Goal: Information Seeking & Learning: Find specific fact

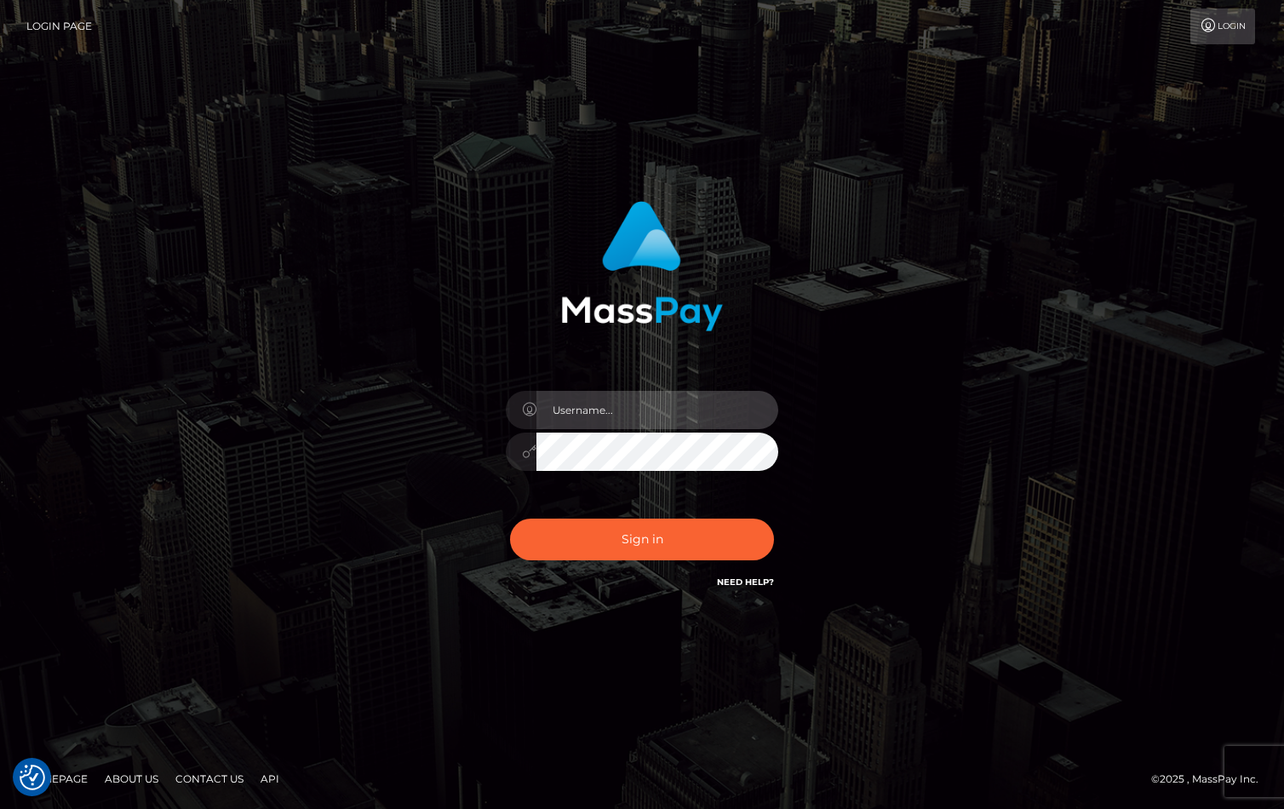
click at [567, 426] on input "text" at bounding box center [657, 410] width 242 height 38
type input "christianc.xcite"
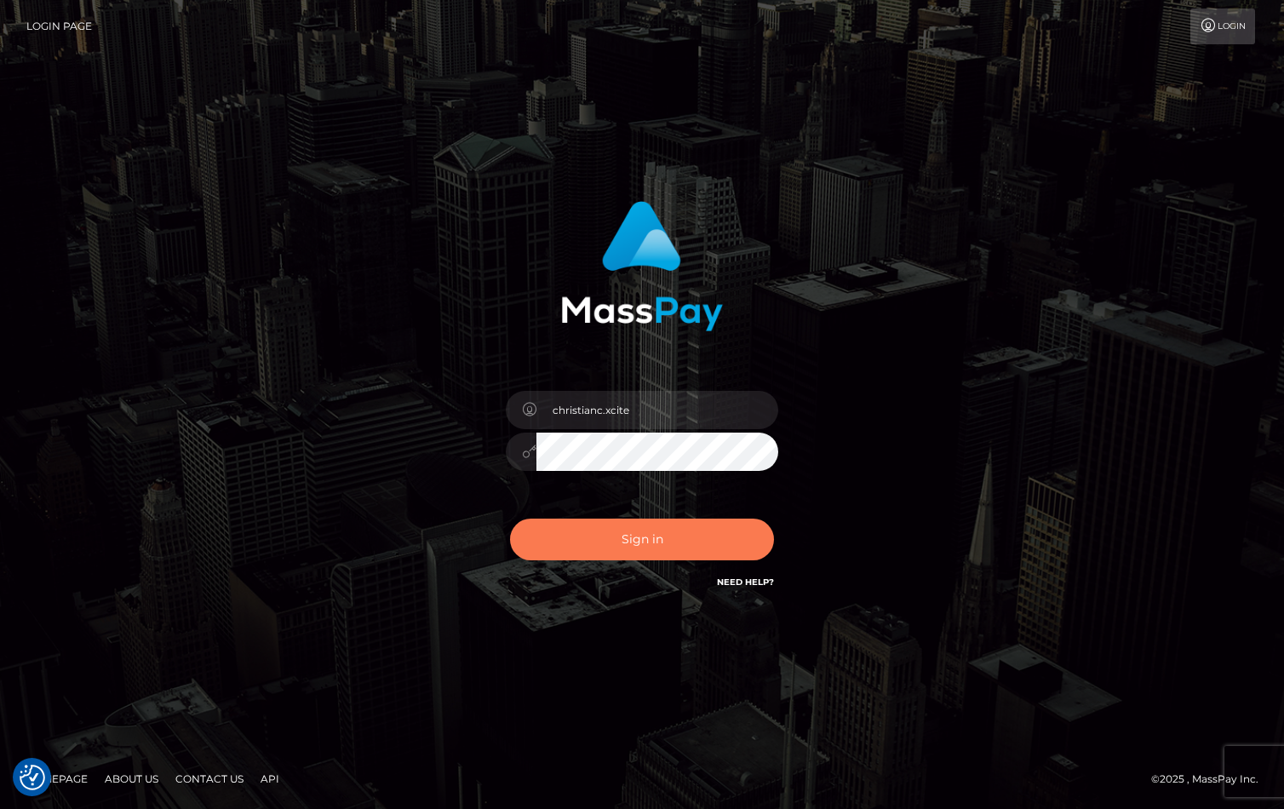
click at [639, 543] on button "Sign in" at bounding box center [642, 539] width 264 height 42
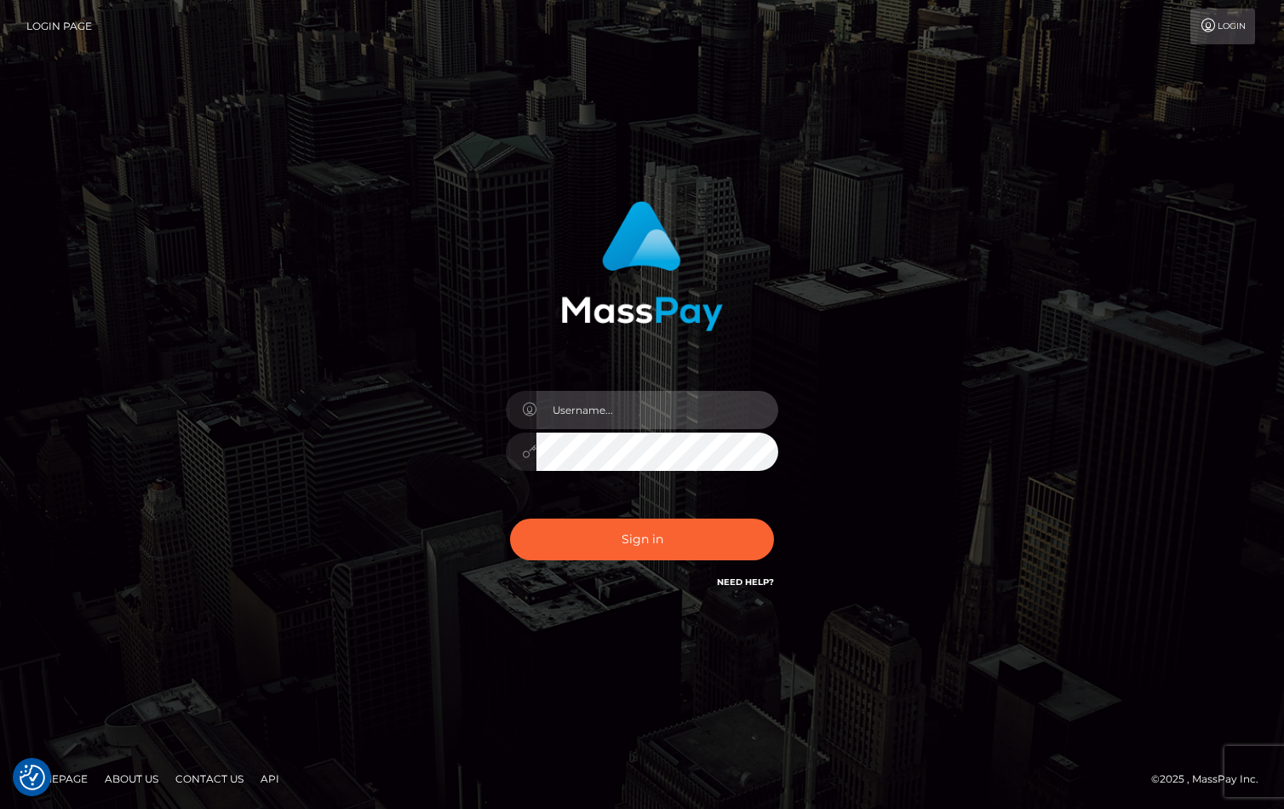
click at [621, 422] on input "text" at bounding box center [657, 410] width 242 height 38
type input "christianc.xcite"
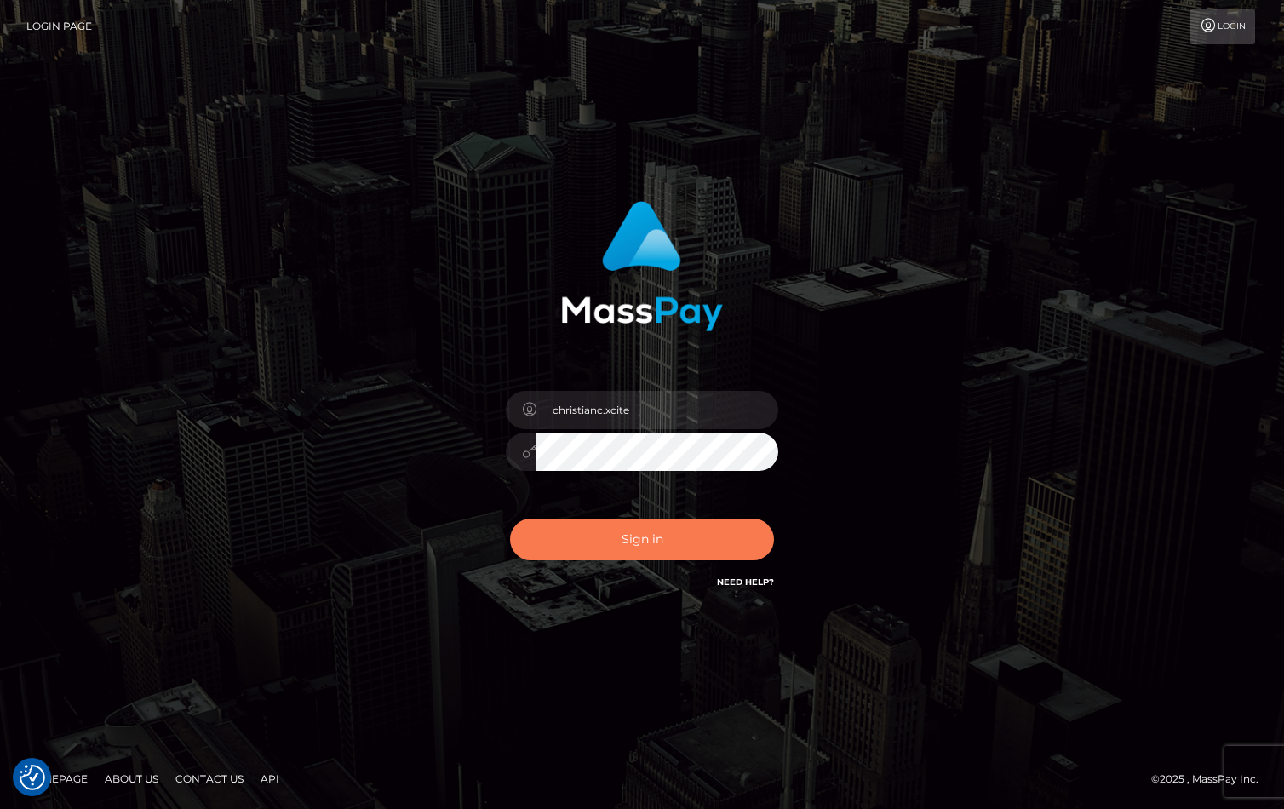
click at [631, 545] on button "Sign in" at bounding box center [642, 539] width 264 height 42
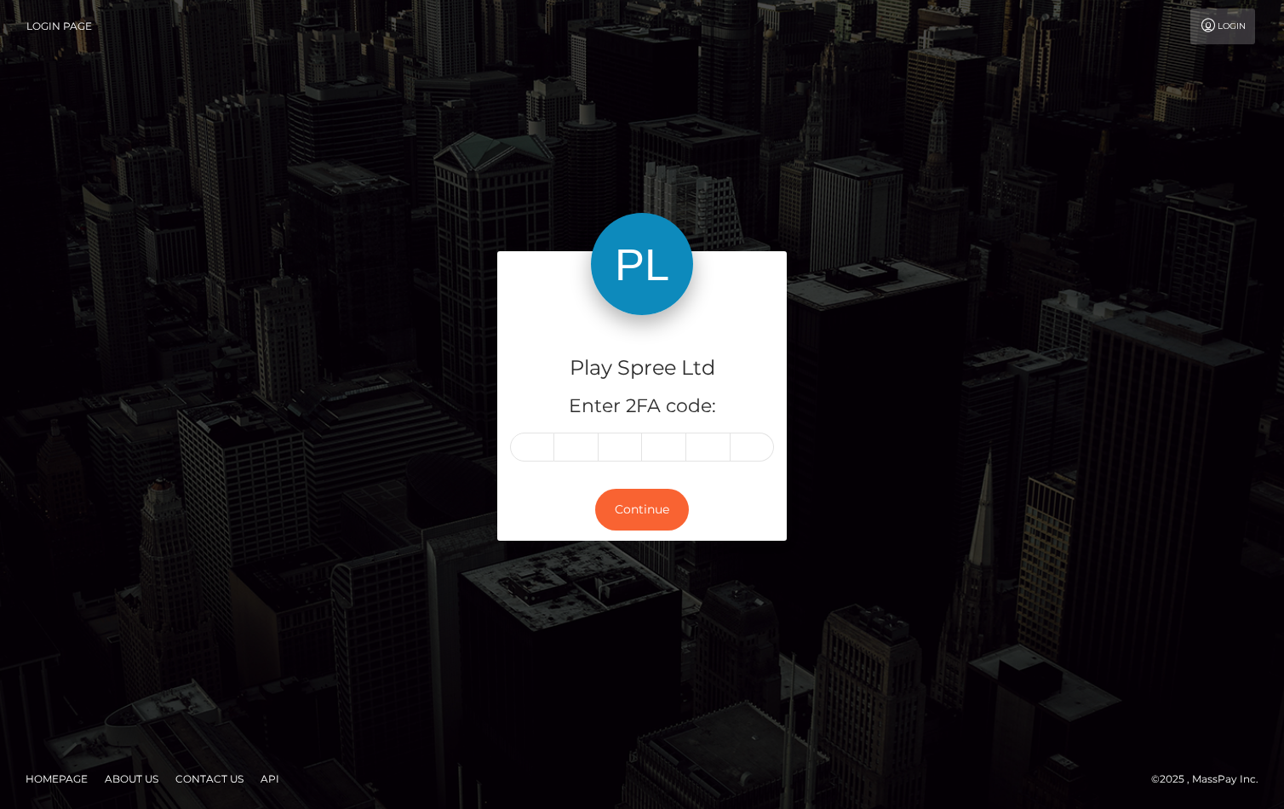
type input "5"
type input "8"
type input "7"
type input "1"
type input "7"
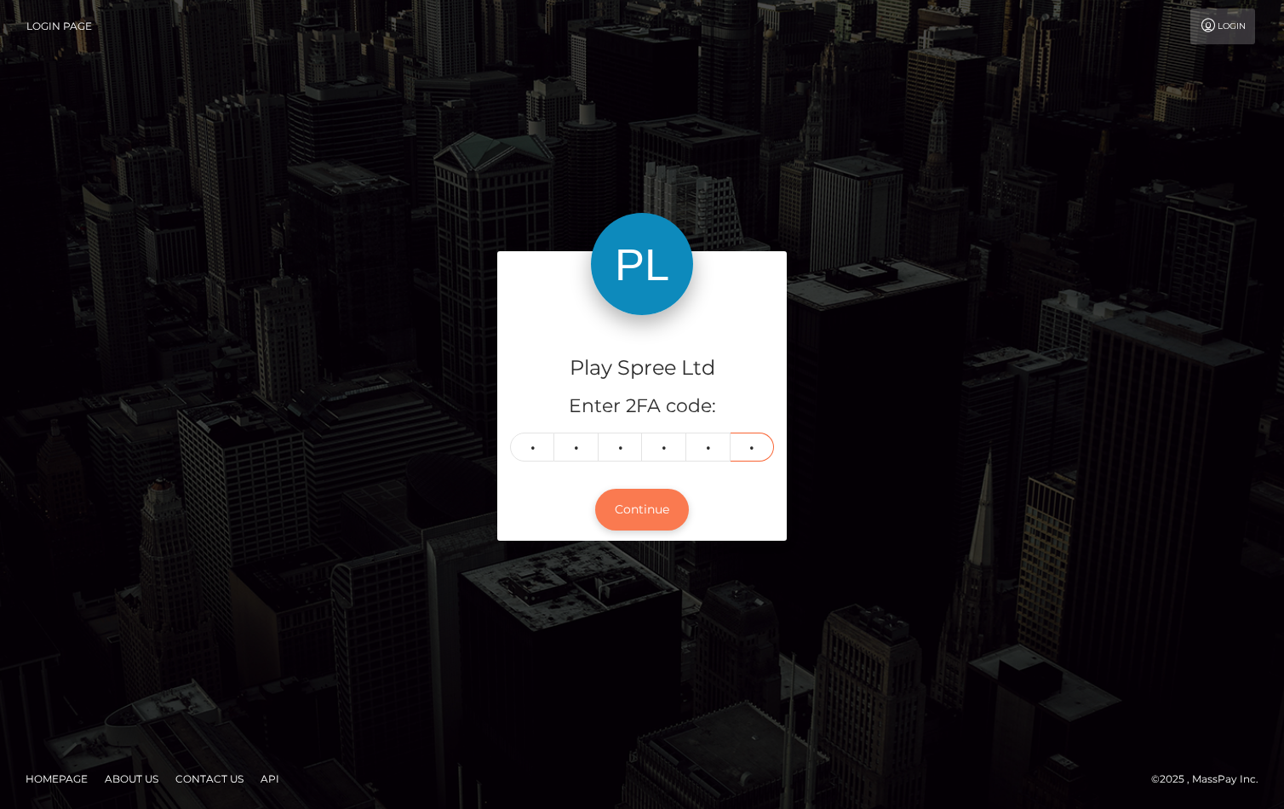
type input "6"
click at [623, 519] on button "Continue" at bounding box center [642, 510] width 94 height 42
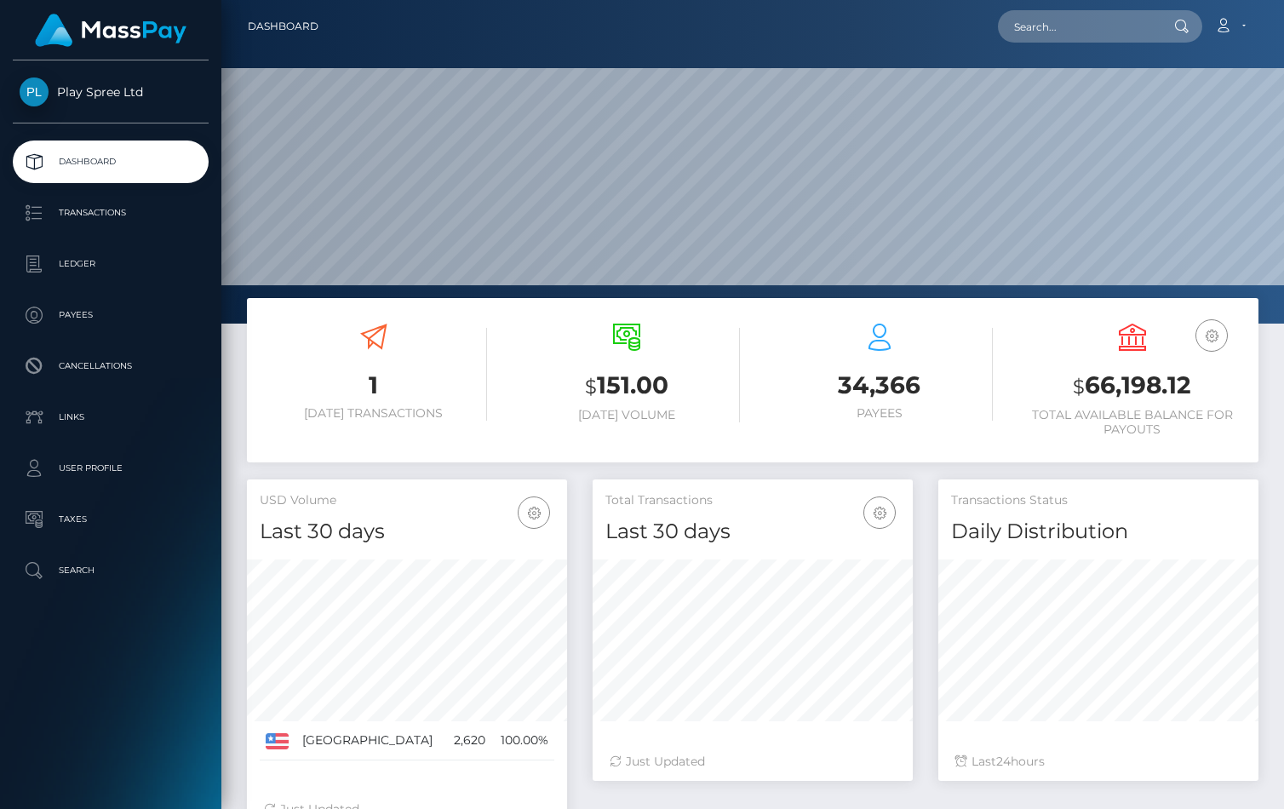
scroll to position [301, 320]
click at [80, 249] on link "Ledger" at bounding box center [111, 264] width 196 height 43
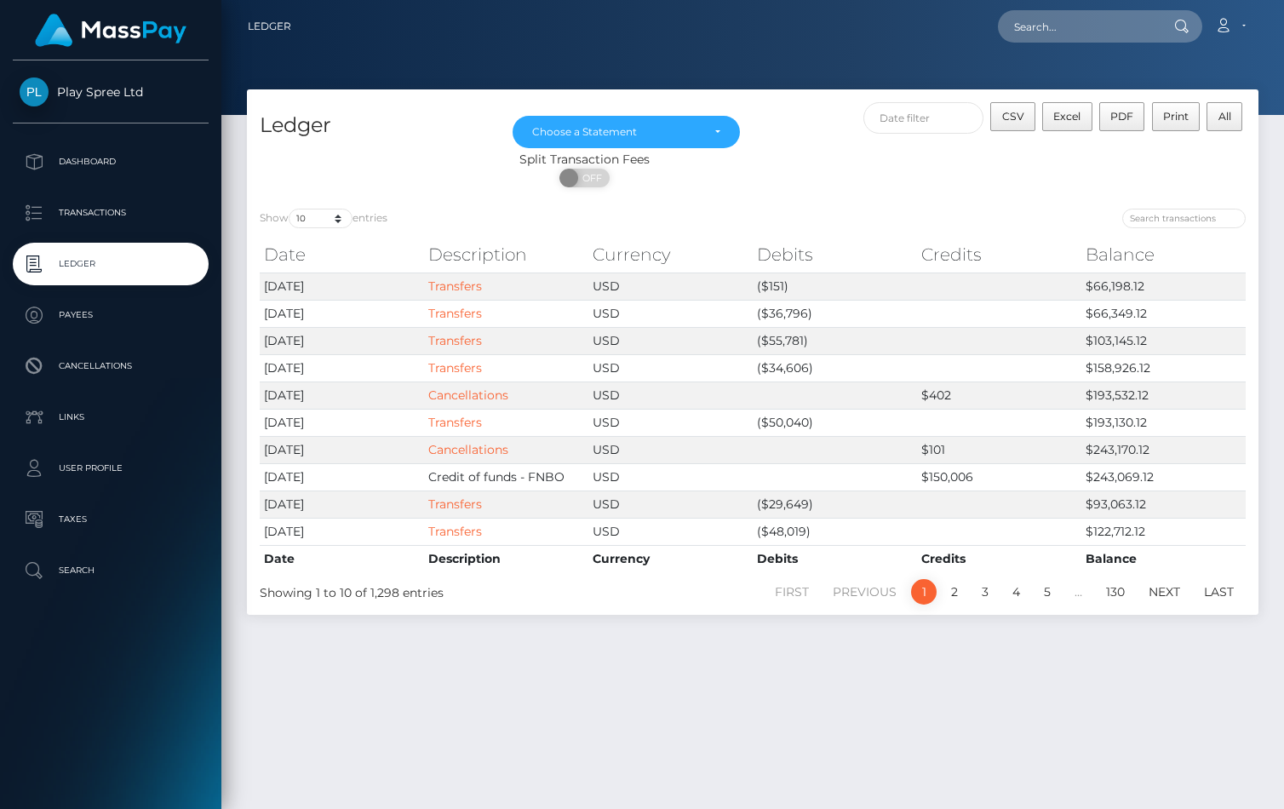
click at [872, 684] on div "Ledger Mar 2024 Apr 2024 May 2024 Jun 2024 Jul 2024 Aug 2024 Sep 2024 Oct 2024 …" at bounding box center [752, 441] width 1062 height 704
click at [954, 596] on link "2" at bounding box center [955, 592] width 26 height 26
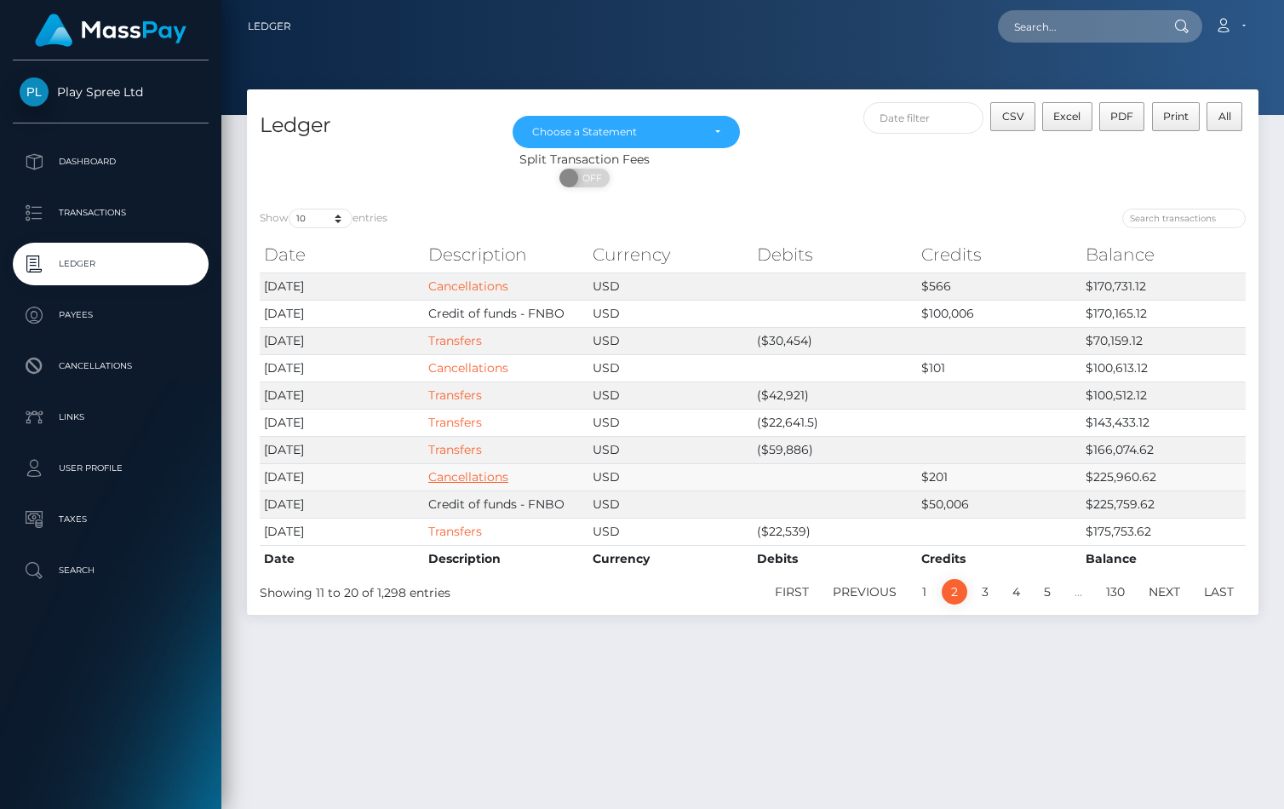
click at [472, 475] on link "Cancellations" at bounding box center [468, 476] width 80 height 15
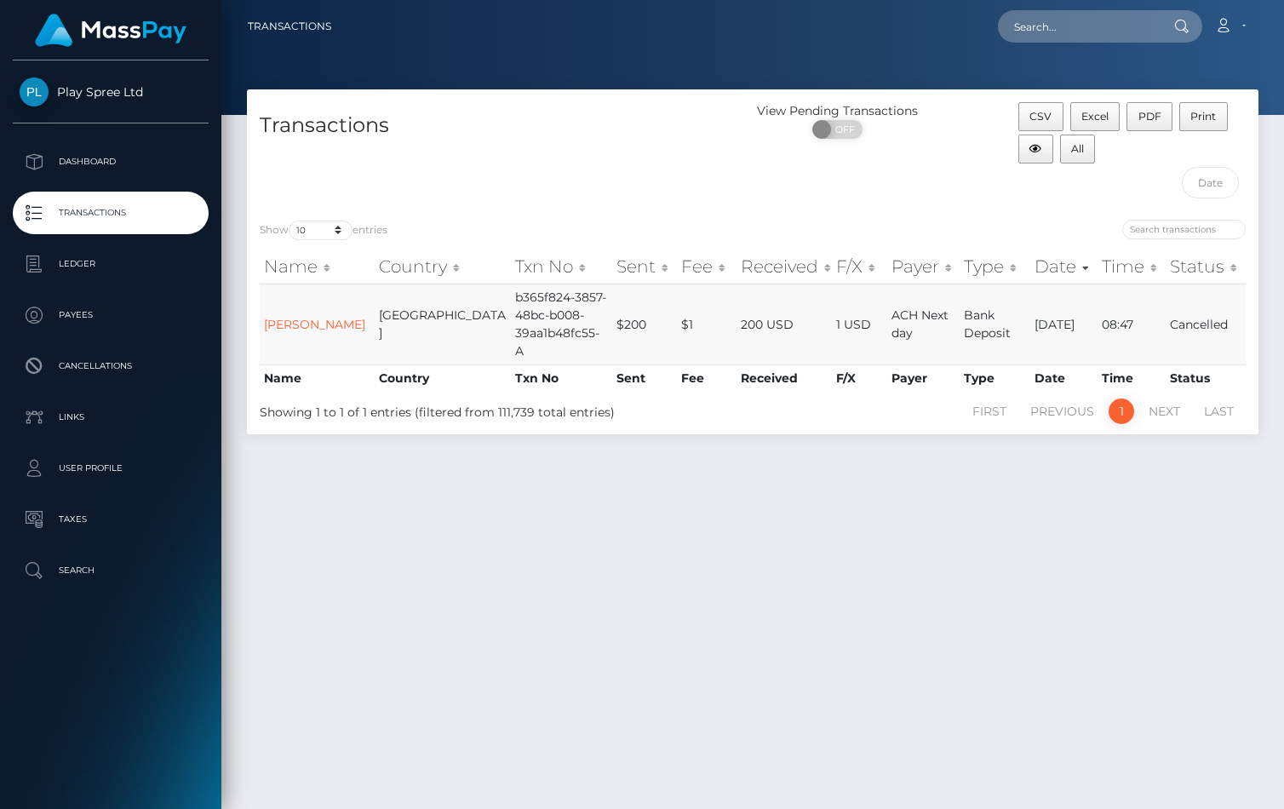
drag, startPoint x: 1056, startPoint y: 312, endPoint x: 1001, endPoint y: 319, distance: 54.9
click at [1001, 319] on tr "[PERSON_NAME] United States b365f824-3857-48bc-b008-39aa1b48fc55- A $200 $1 200…" at bounding box center [753, 323] width 986 height 81
copy tr "[DATE]"
click at [1045, 119] on span "CSV" at bounding box center [1040, 116] width 22 height 13
click at [1050, 530] on div "Transactions View Pending Transactions ON OFF CSV Excel PDF Print All Show 10 2…" at bounding box center [752, 441] width 1062 height 704
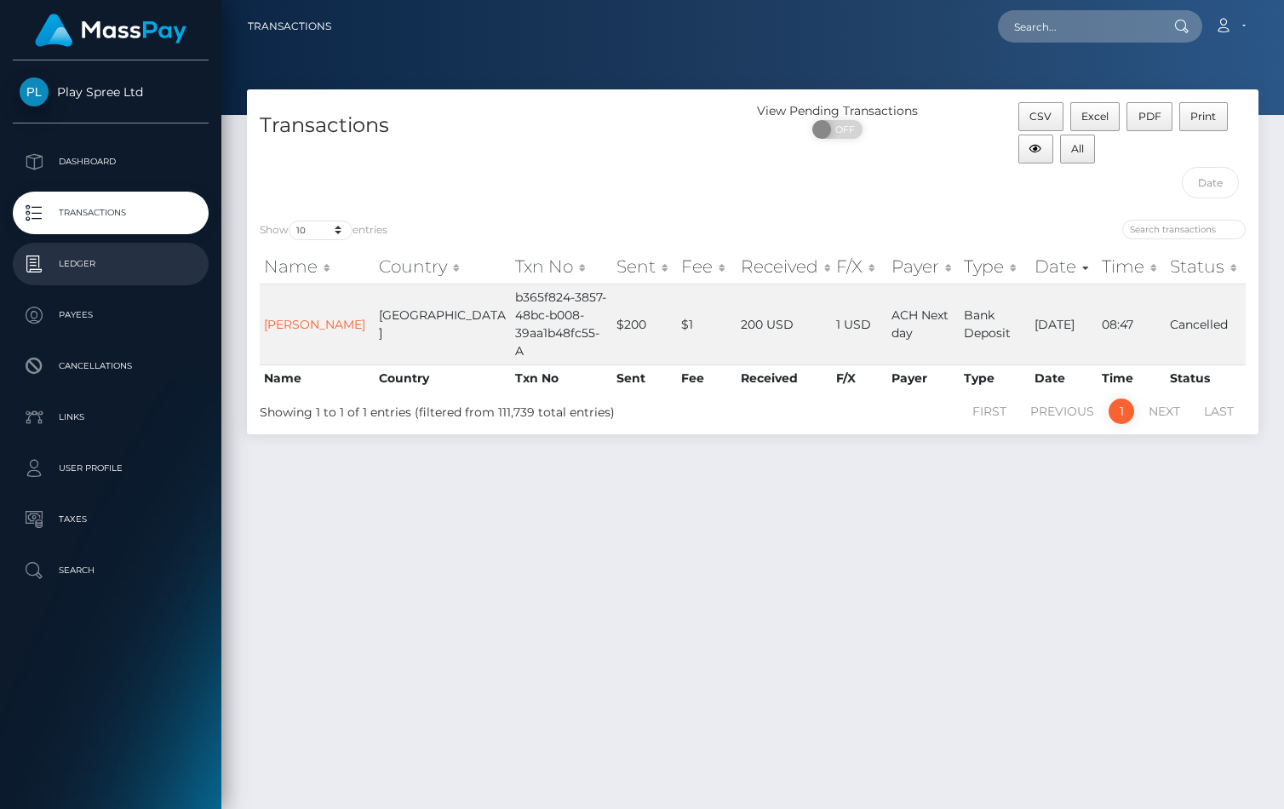
click at [116, 262] on p "Ledger" at bounding box center [111, 264] width 182 height 26
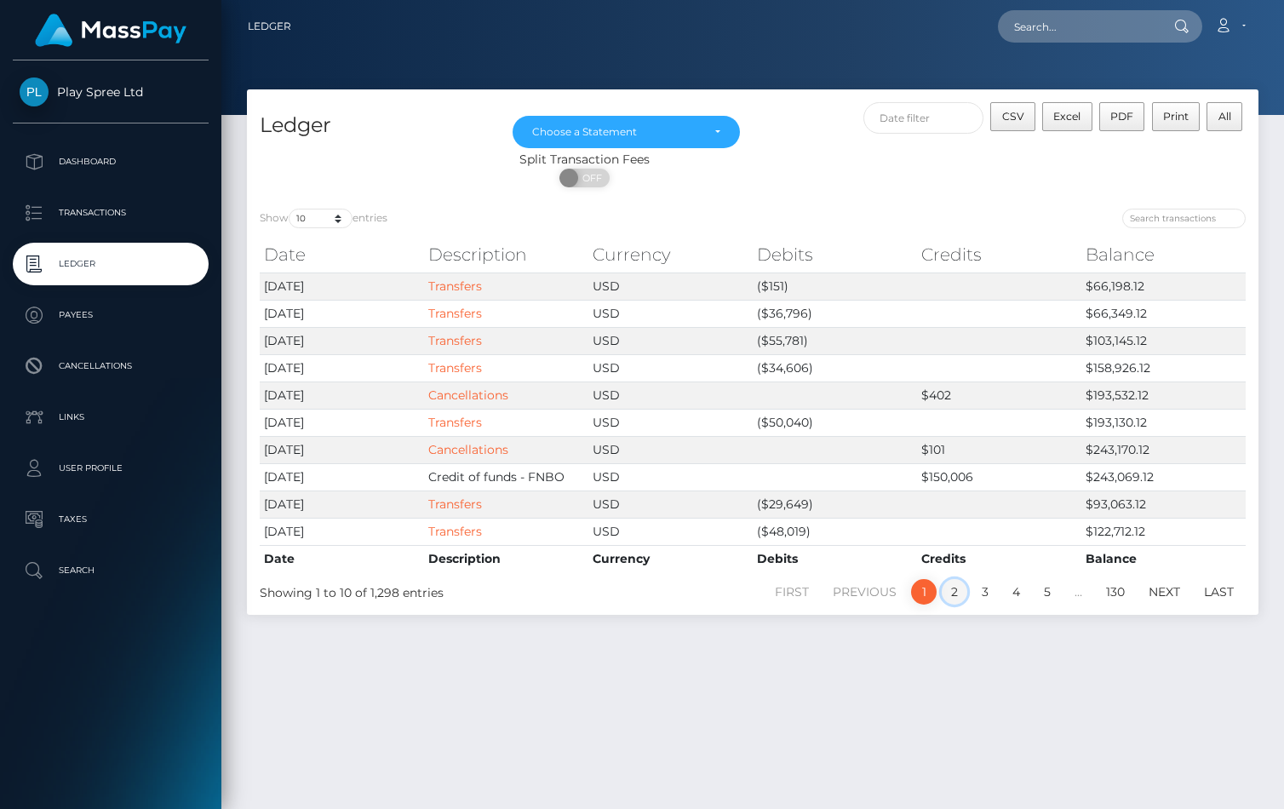
click at [951, 593] on link "2" at bounding box center [955, 592] width 26 height 26
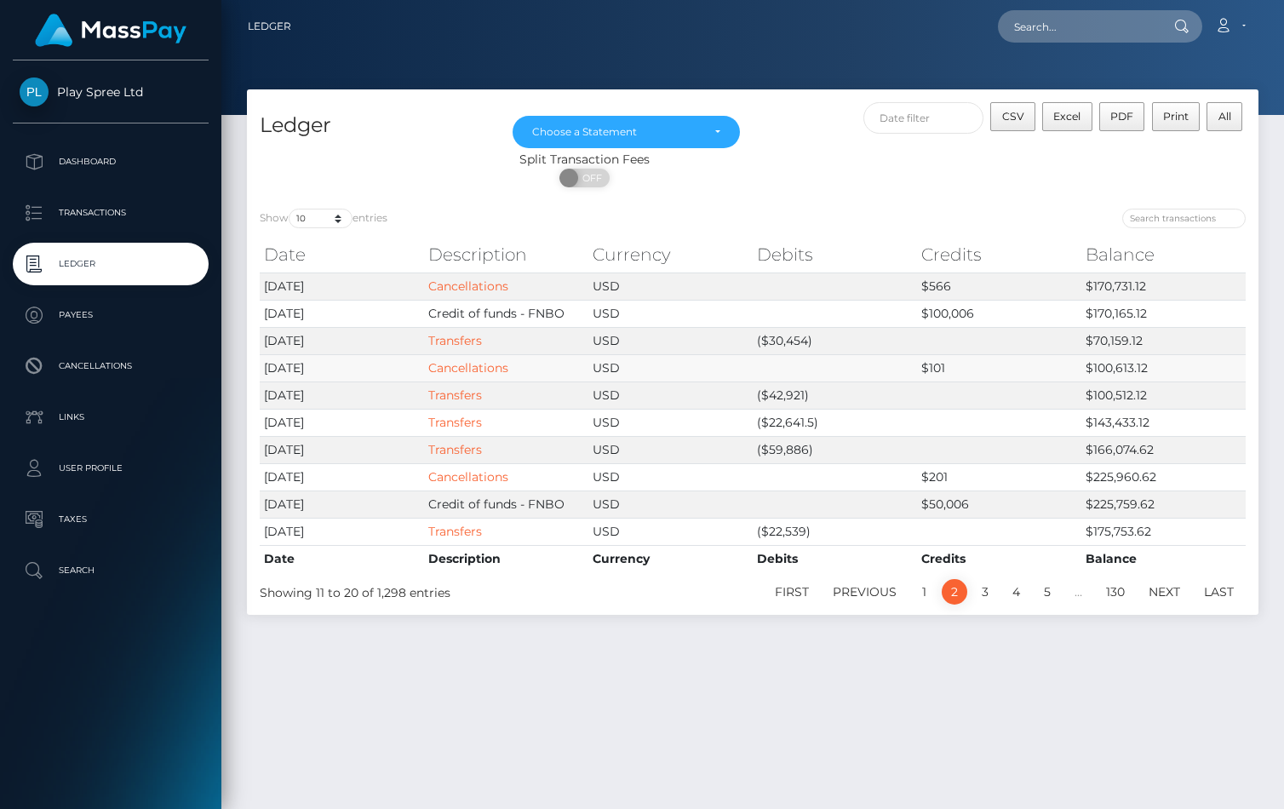
drag, startPoint x: 327, startPoint y: 368, endPoint x: 262, endPoint y: 371, distance: 64.8
click at [262, 371] on td "[DATE]" at bounding box center [342, 367] width 164 height 27
copy td "[DATE]"
click at [473, 363] on link "Cancellations" at bounding box center [468, 367] width 80 height 15
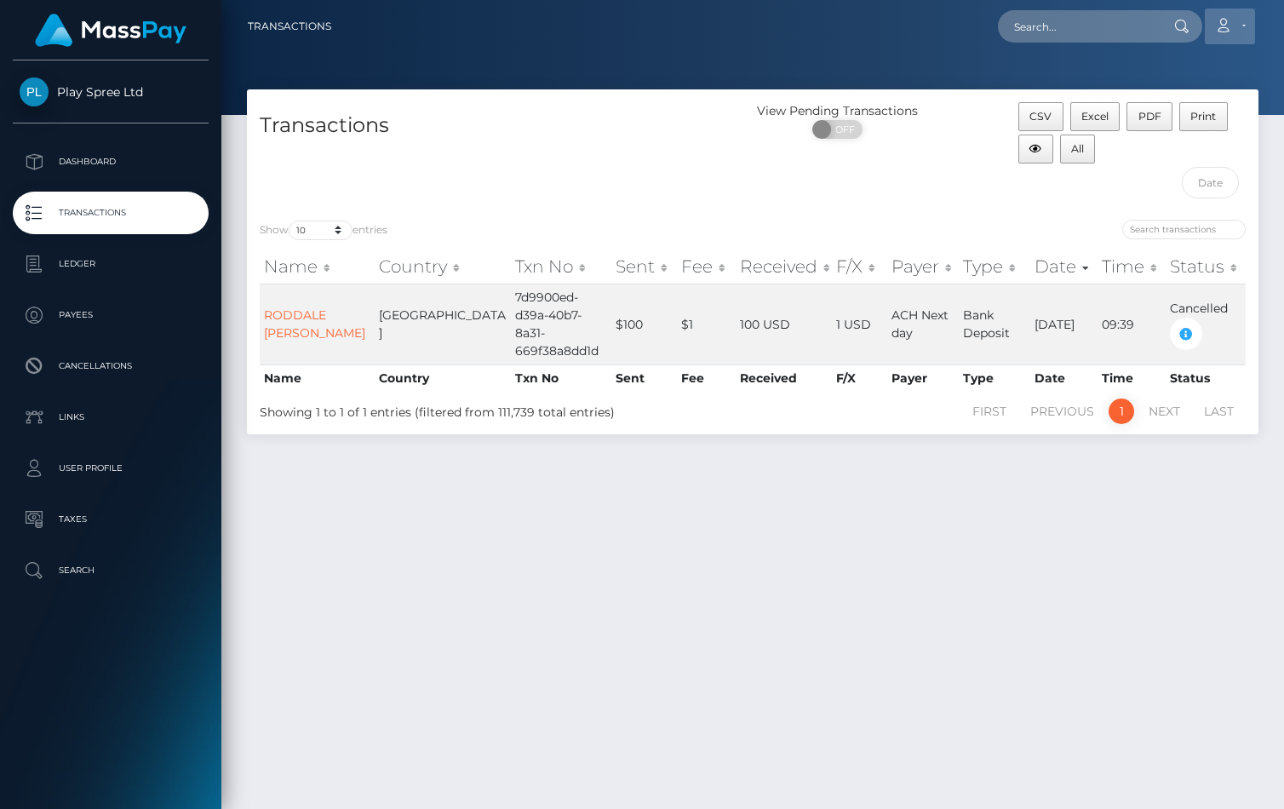
click at [1243, 27] on link "Account" at bounding box center [1230, 27] width 50 height 36
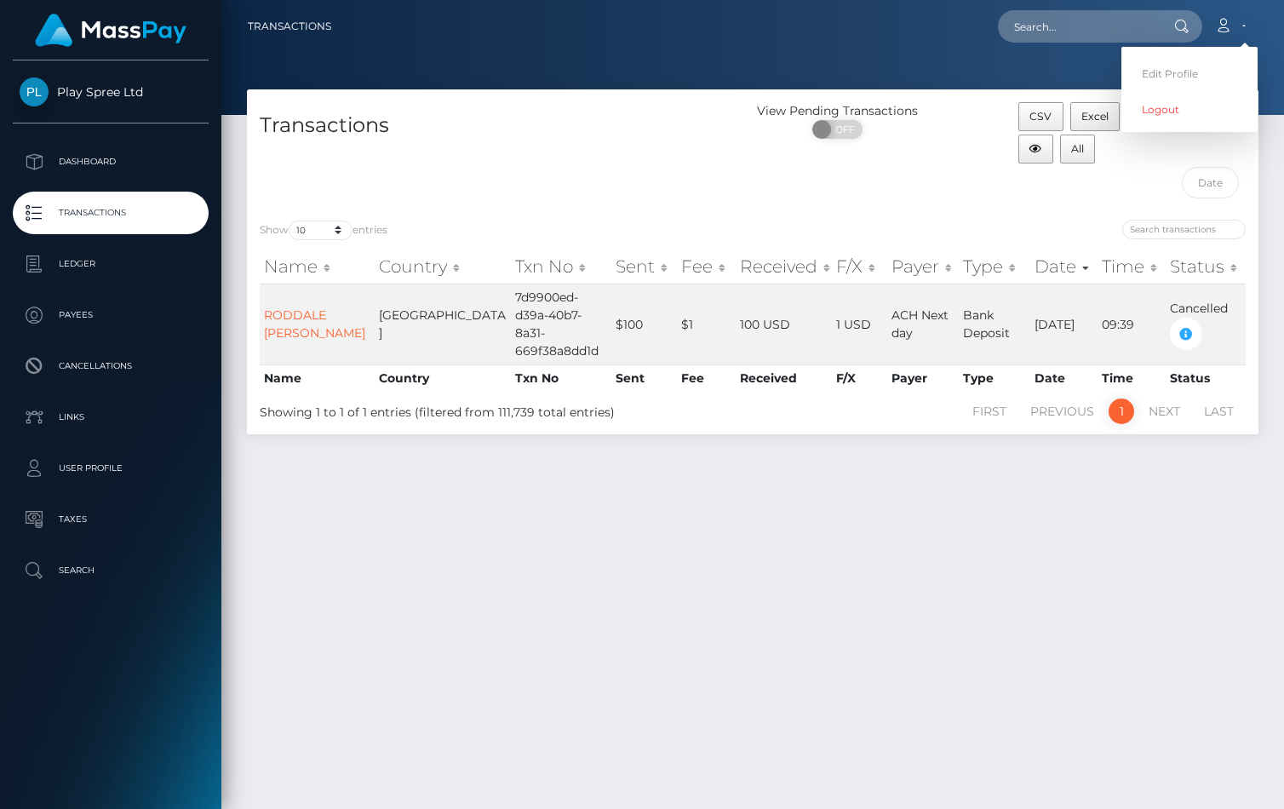
click at [1022, 72] on div at bounding box center [752, 57] width 1062 height 115
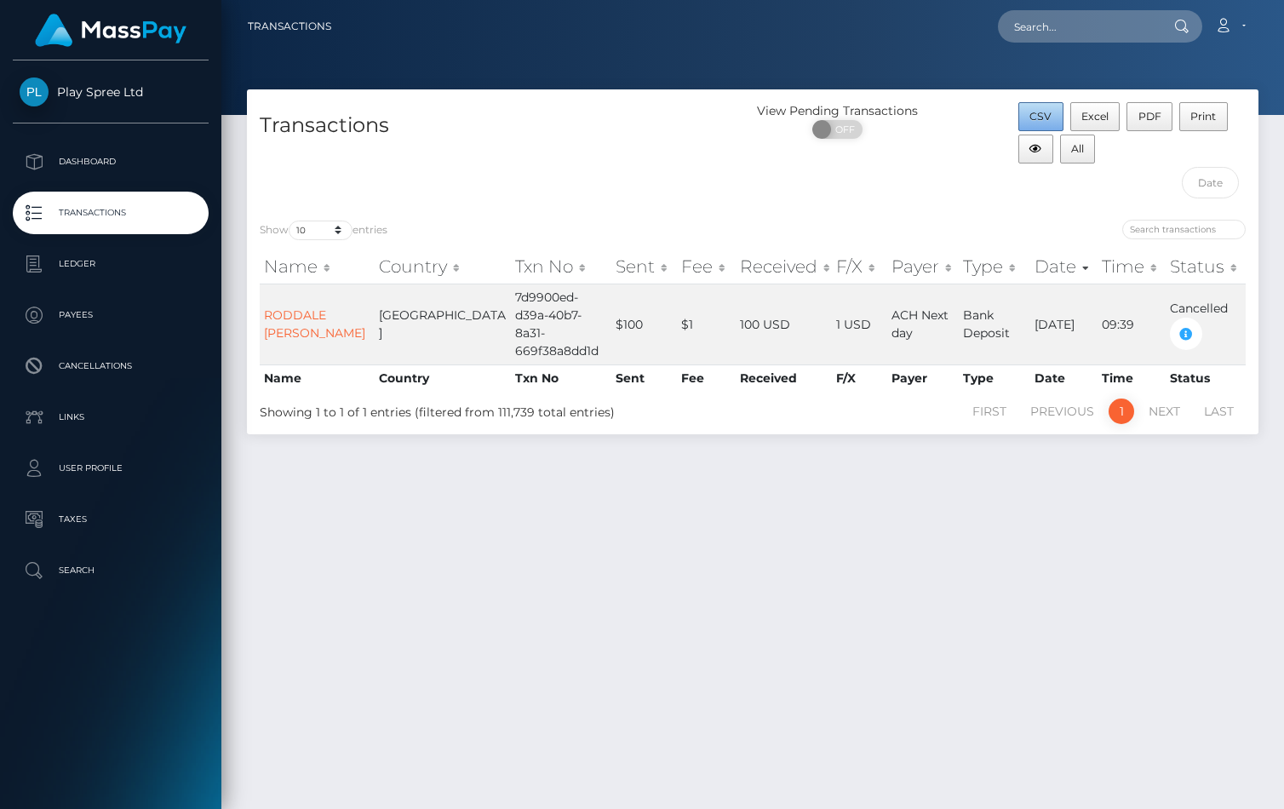
click at [1045, 111] on span "CSV" at bounding box center [1040, 116] width 22 height 13
click at [845, 576] on div "Transactions View Pending Transactions ON OFF CSV Excel PDF Print All Show 10 2…" at bounding box center [752, 441] width 1062 height 704
click at [94, 269] on p "Ledger" at bounding box center [111, 264] width 182 height 26
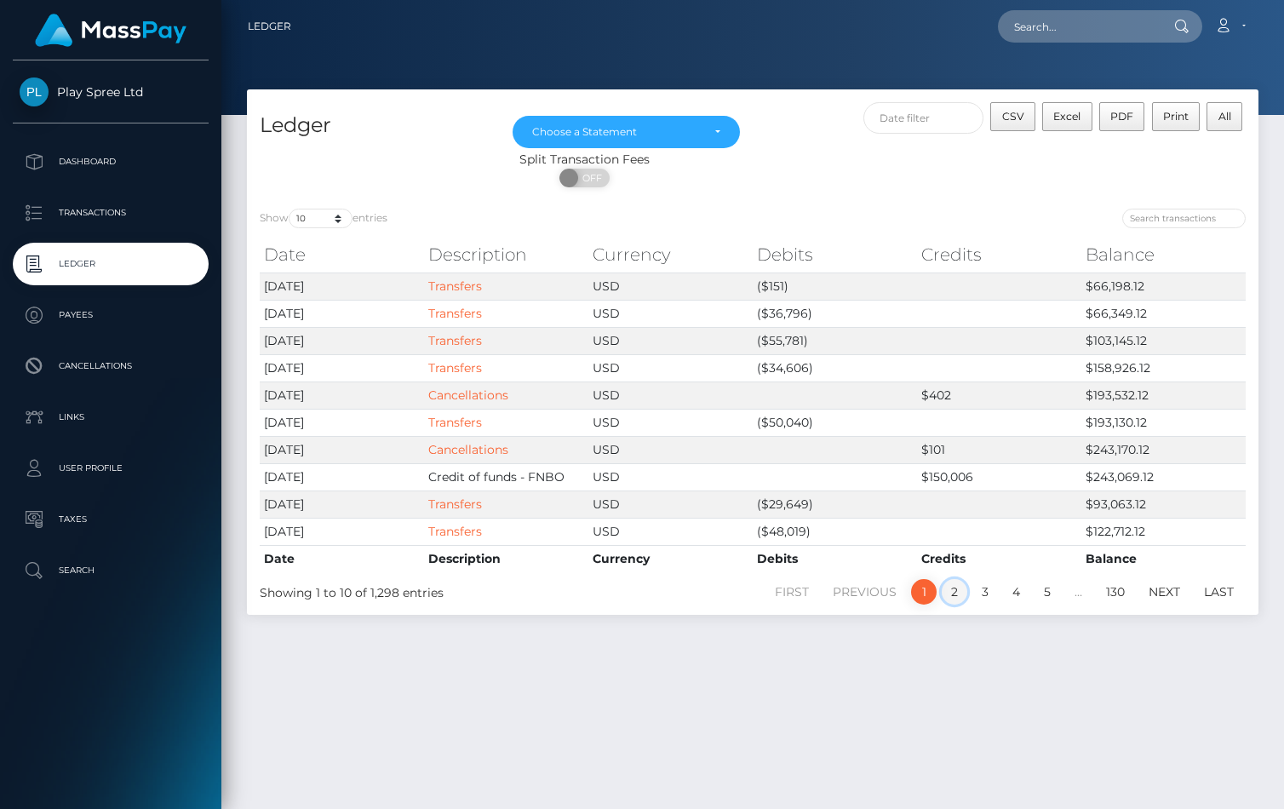
click at [956, 593] on link "2" at bounding box center [955, 592] width 26 height 26
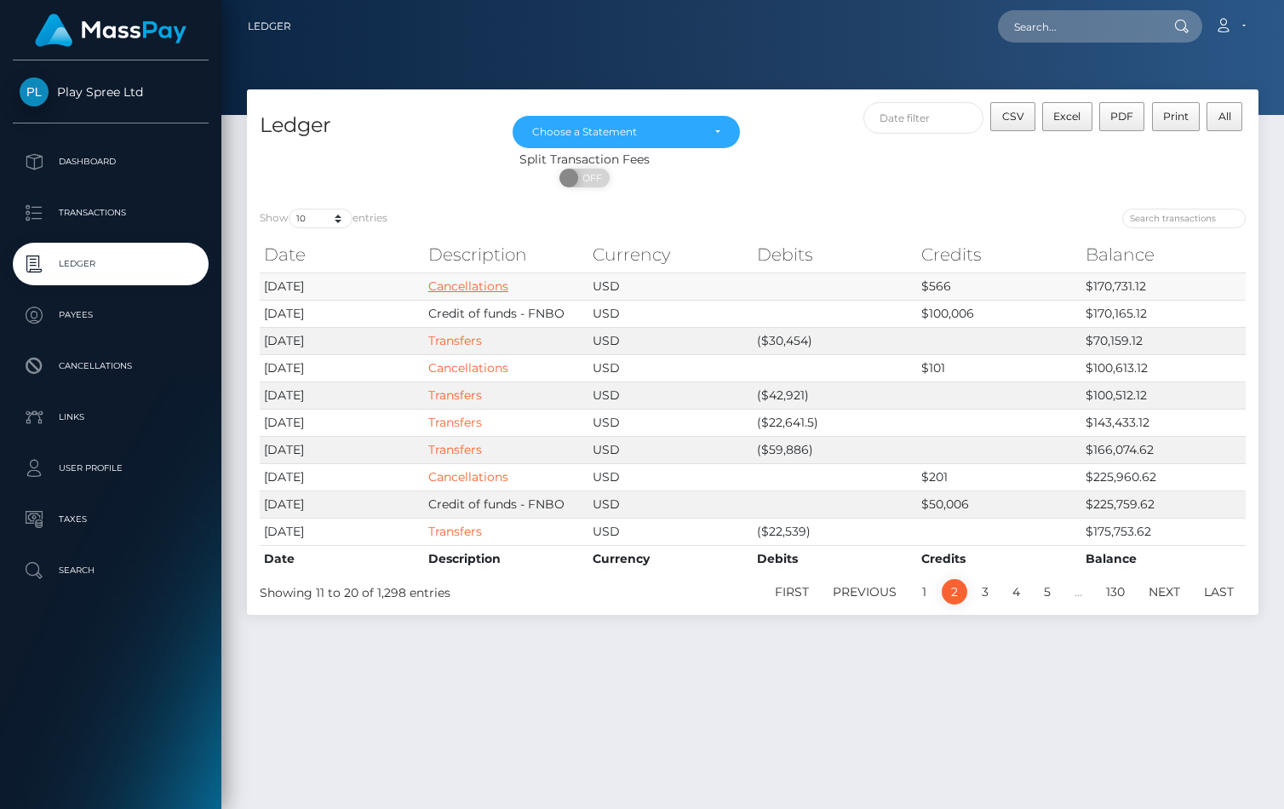
click at [473, 289] on link "Cancellations" at bounding box center [468, 285] width 80 height 15
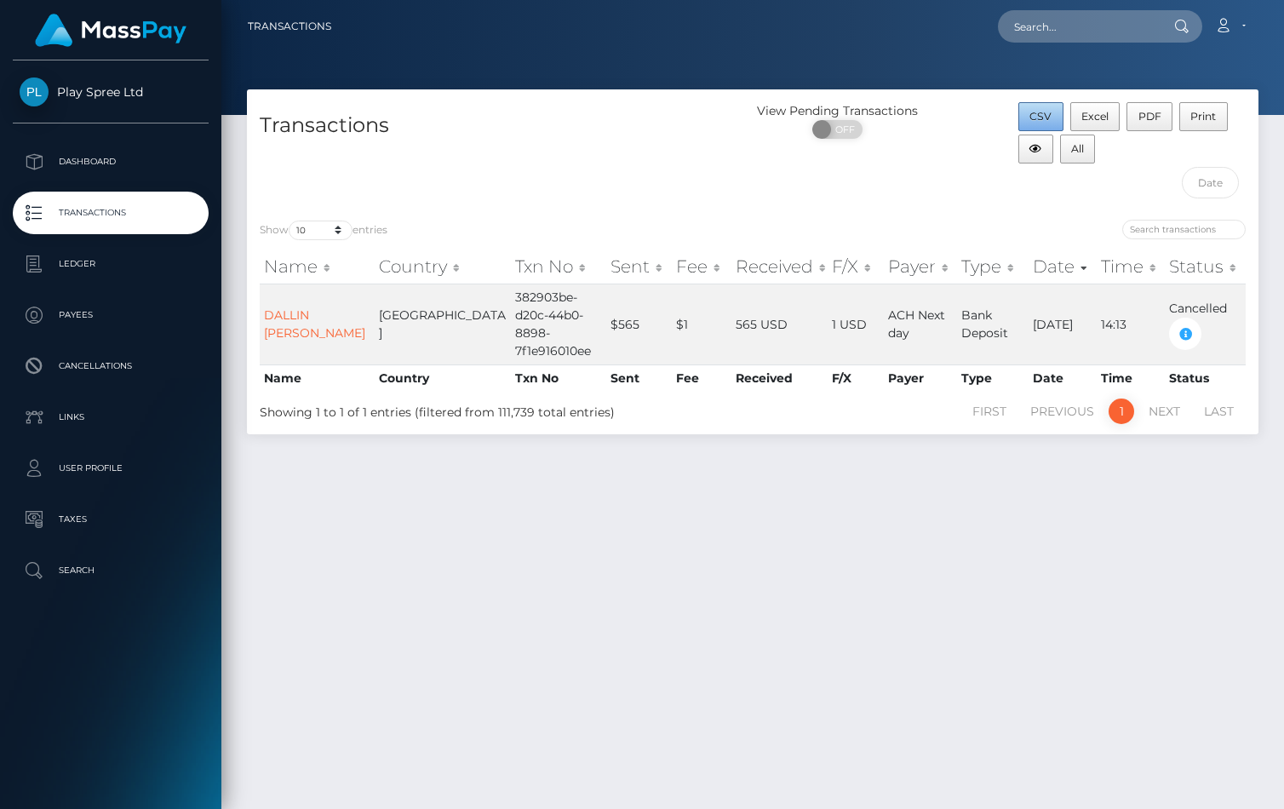
click at [1045, 122] on span "CSV" at bounding box center [1040, 116] width 22 height 13
click at [864, 670] on div "Transactions View Pending Transactions ON OFF CSV Excel PDF Print All Show 10 2…" at bounding box center [752, 441] width 1062 height 704
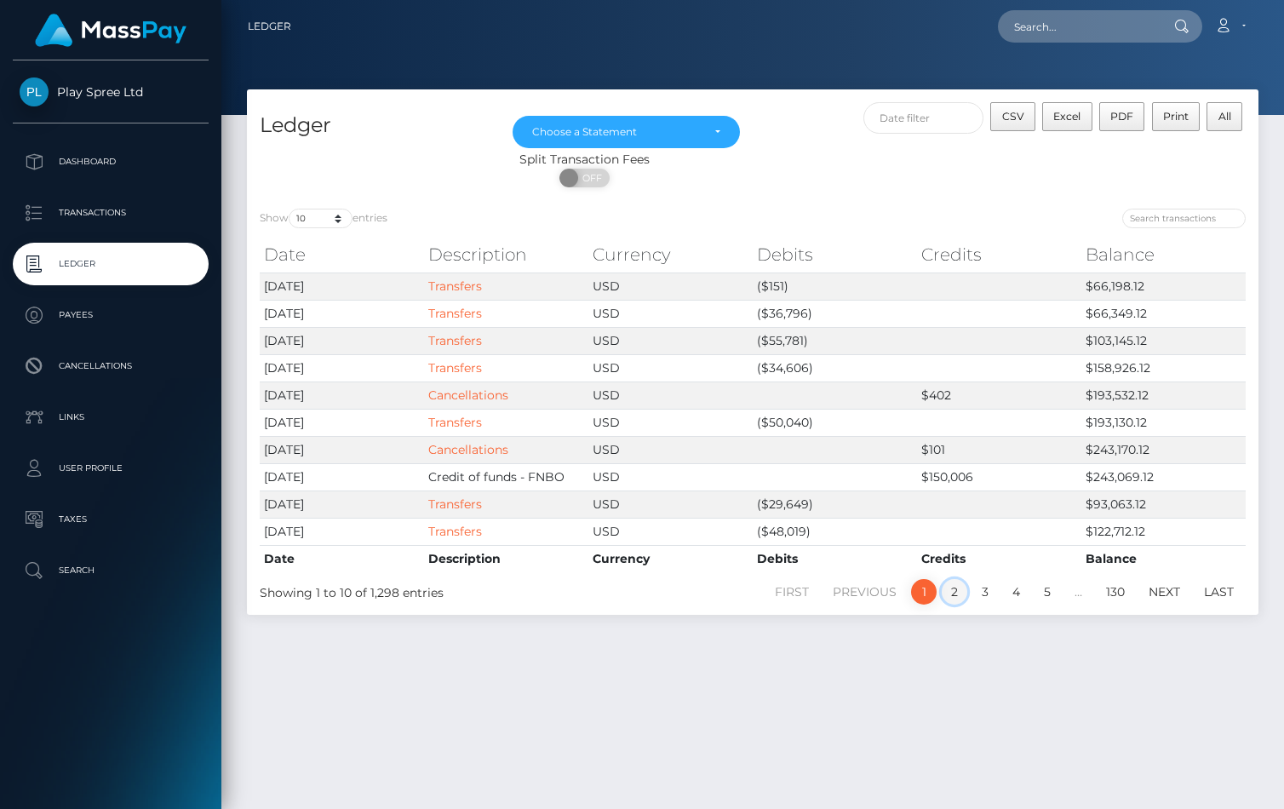
click at [950, 589] on link "2" at bounding box center [955, 592] width 26 height 26
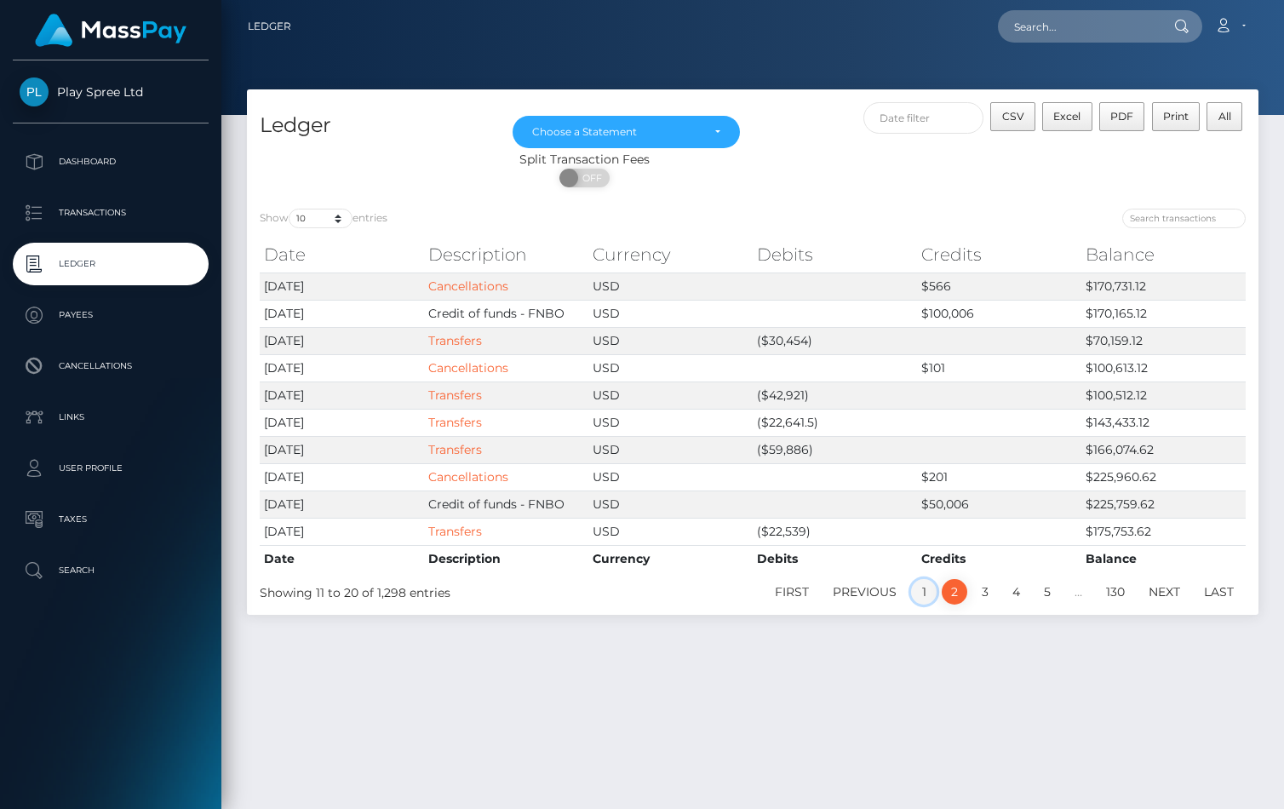
click at [923, 589] on link "1" at bounding box center [924, 592] width 26 height 26
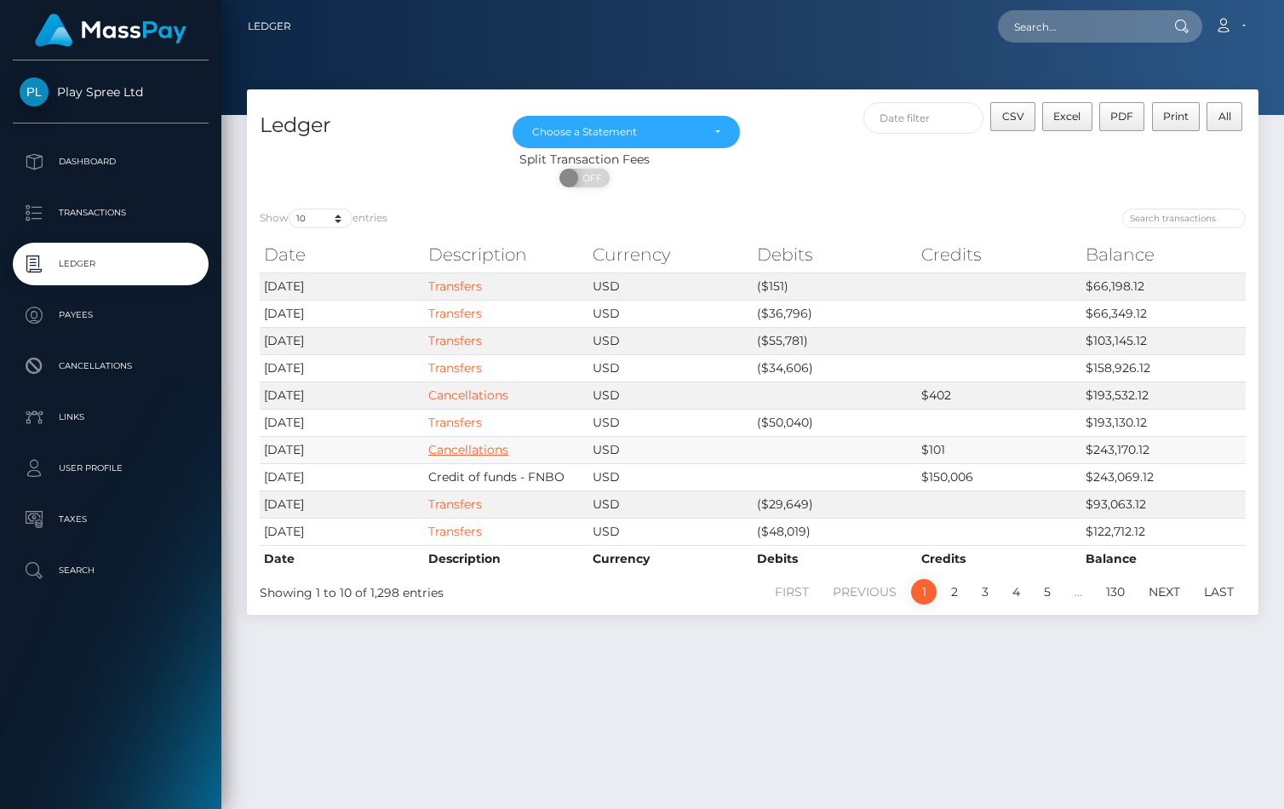
click at [461, 444] on link "Cancellations" at bounding box center [468, 449] width 80 height 15
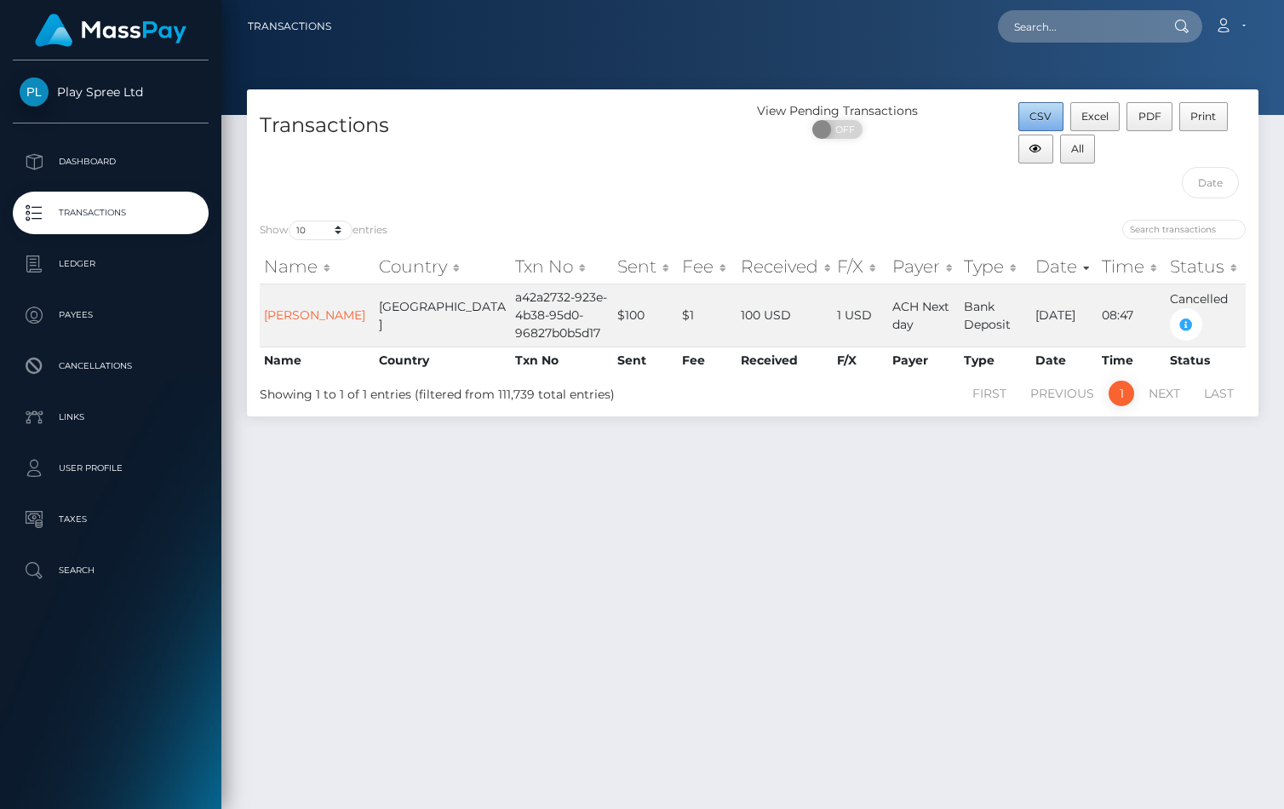
drag, startPoint x: 1037, startPoint y: 113, endPoint x: 1042, endPoint y: 123, distance: 10.7
click at [1037, 112] on span "CSV" at bounding box center [1040, 116] width 22 height 13
drag, startPoint x: 770, startPoint y: 625, endPoint x: 884, endPoint y: 606, distance: 116.4
click at [770, 626] on div "Transactions View Pending Transactions ON OFF CSV Excel PDF Print All Show 10 2…" at bounding box center [752, 441] width 1062 height 704
drag, startPoint x: 893, startPoint y: 197, endPoint x: 881, endPoint y: 228, distance: 33.7
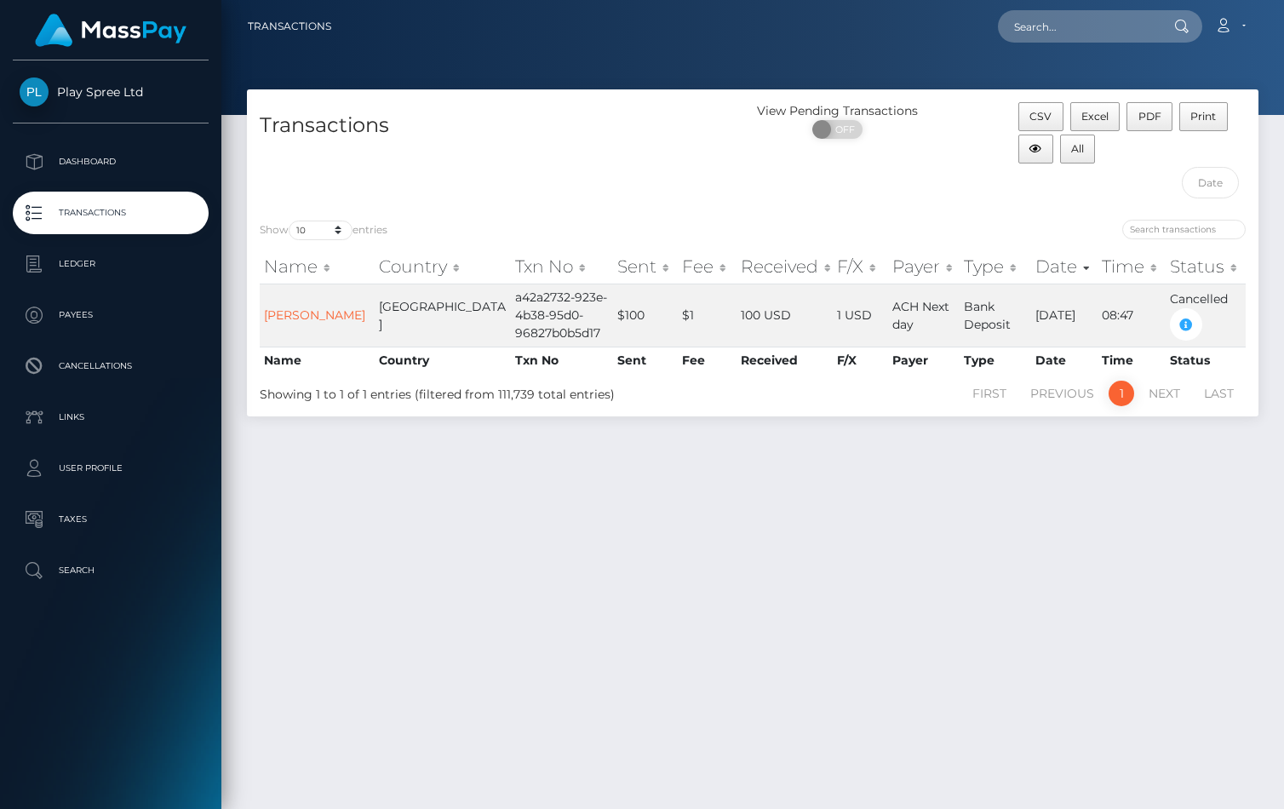
click at [893, 197] on div "View Pending Transactions ON OFF" at bounding box center [879, 154] width 253 height 105
click at [142, 262] on p "Ledger" at bounding box center [111, 264] width 182 height 26
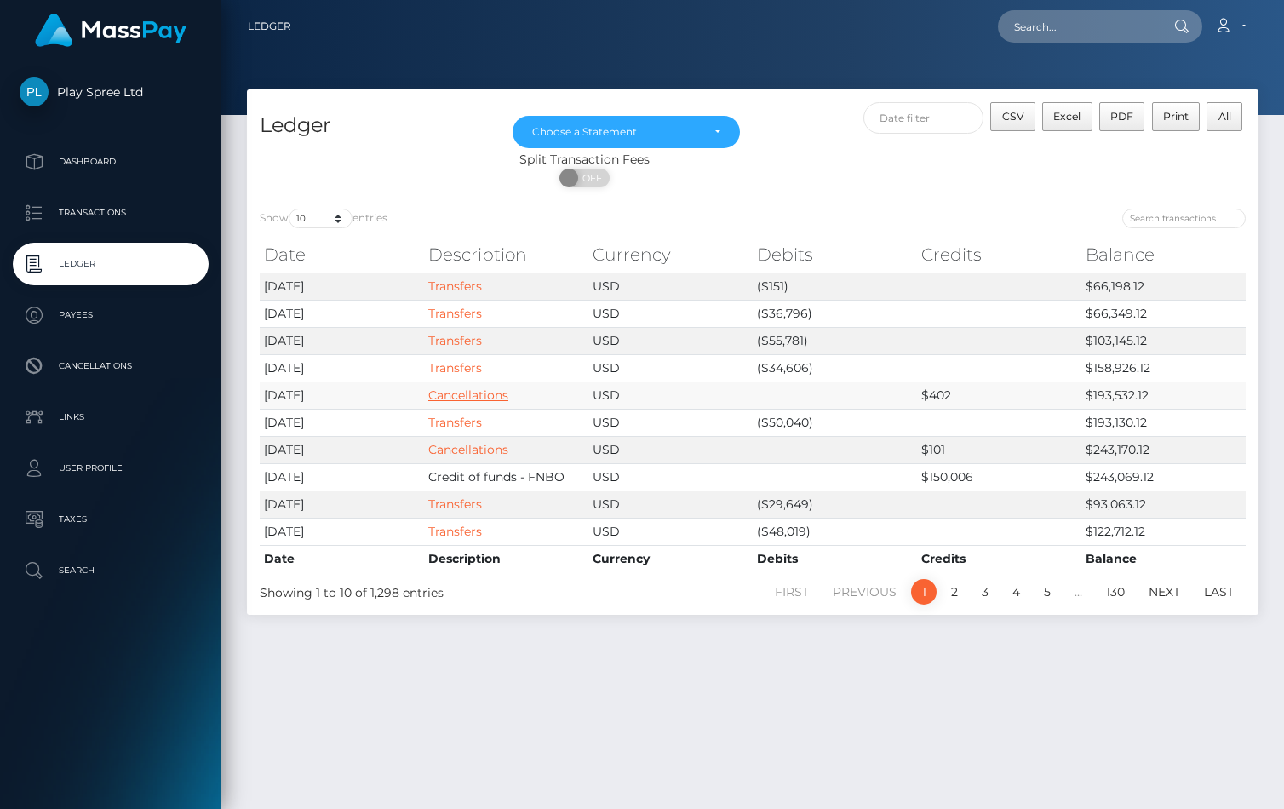
click at [450, 392] on link "Cancellations" at bounding box center [468, 394] width 80 height 15
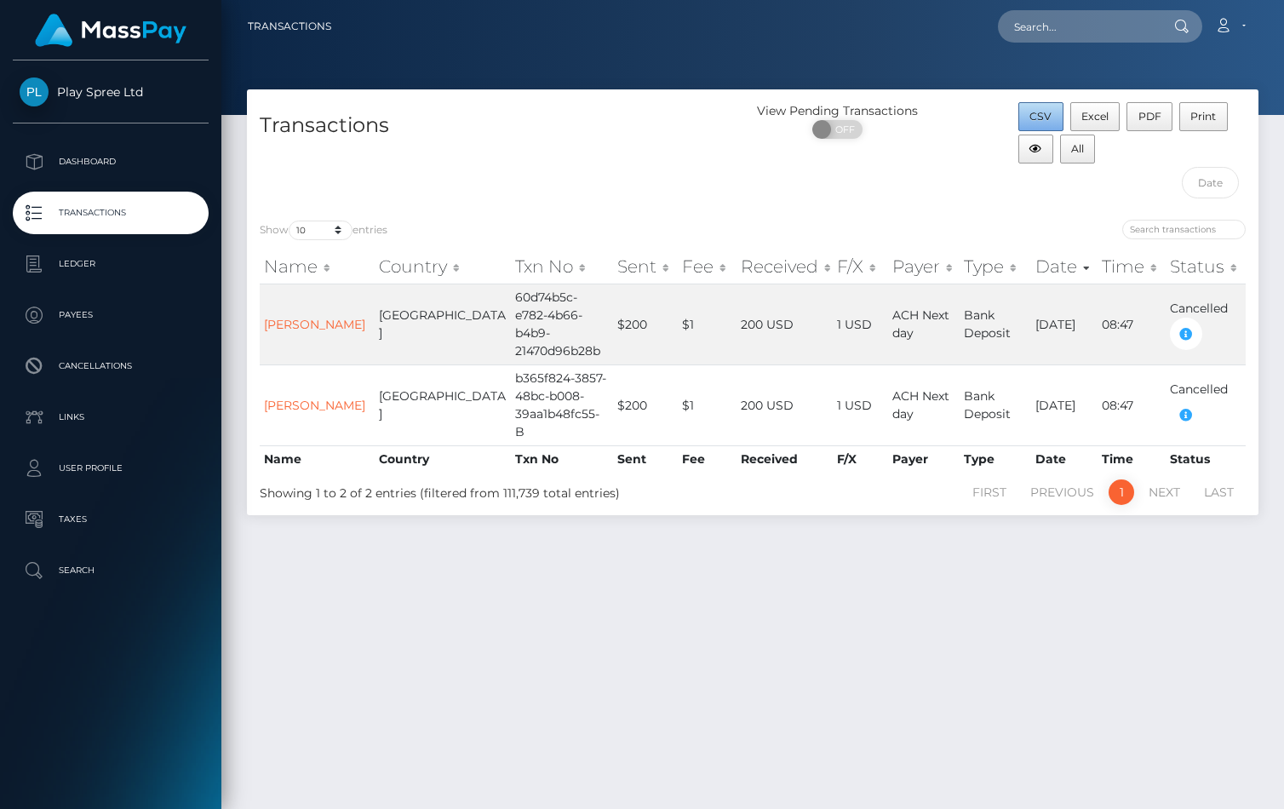
click at [1054, 115] on button "CSV" at bounding box center [1040, 116] width 45 height 29
drag, startPoint x: 1233, startPoint y: 66, endPoint x: 1117, endPoint y: 112, distance: 124.9
click at [1233, 66] on div at bounding box center [752, 57] width 1062 height 115
click at [1043, 24] on input "text" at bounding box center [1078, 26] width 160 height 32
paste input "1708663"
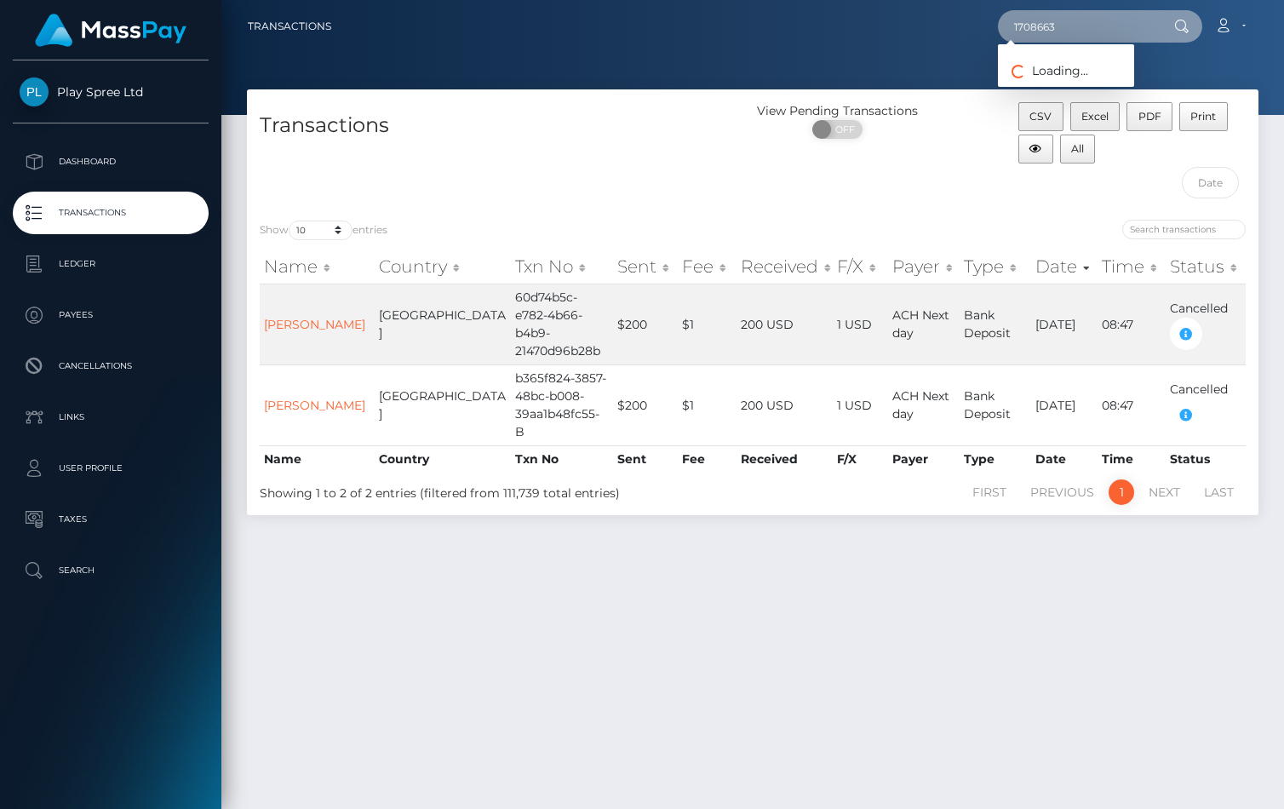
type input "1708663"
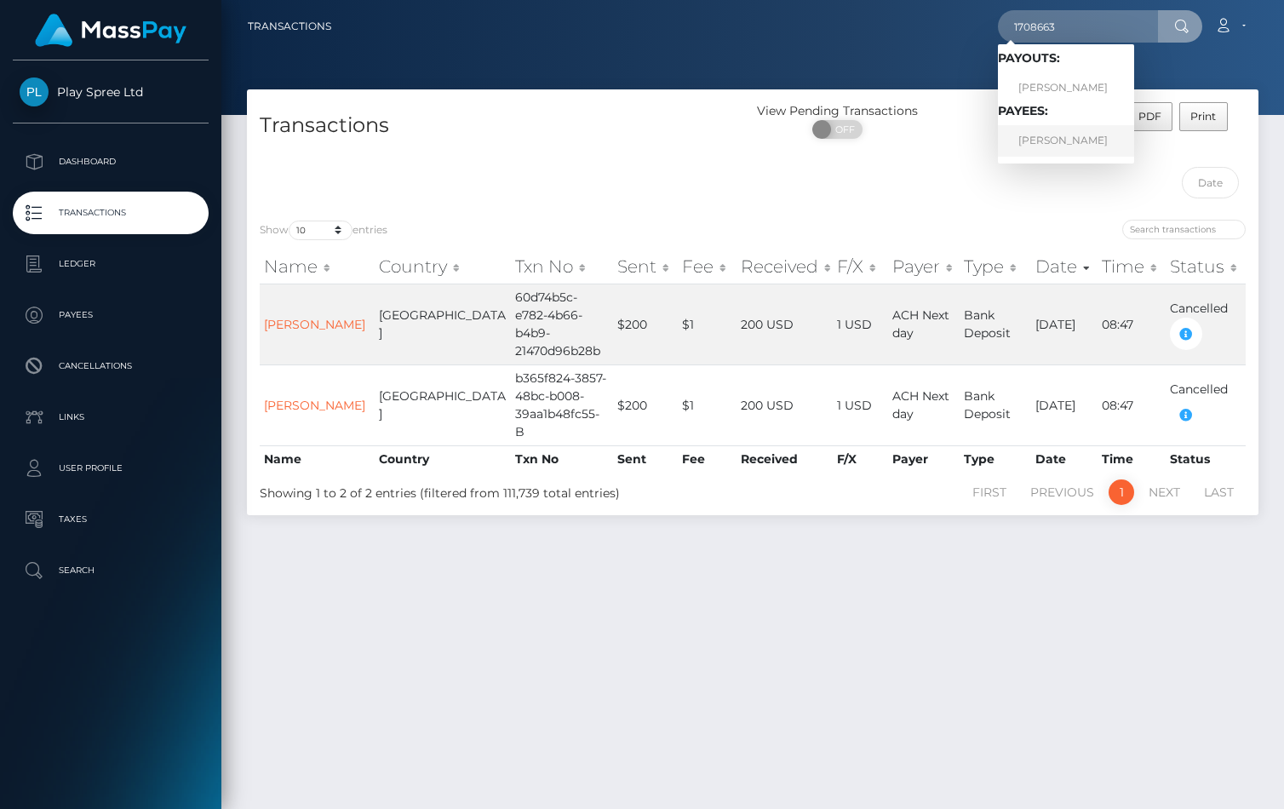
click at [1080, 138] on link "[PERSON_NAME]" at bounding box center [1066, 140] width 136 height 31
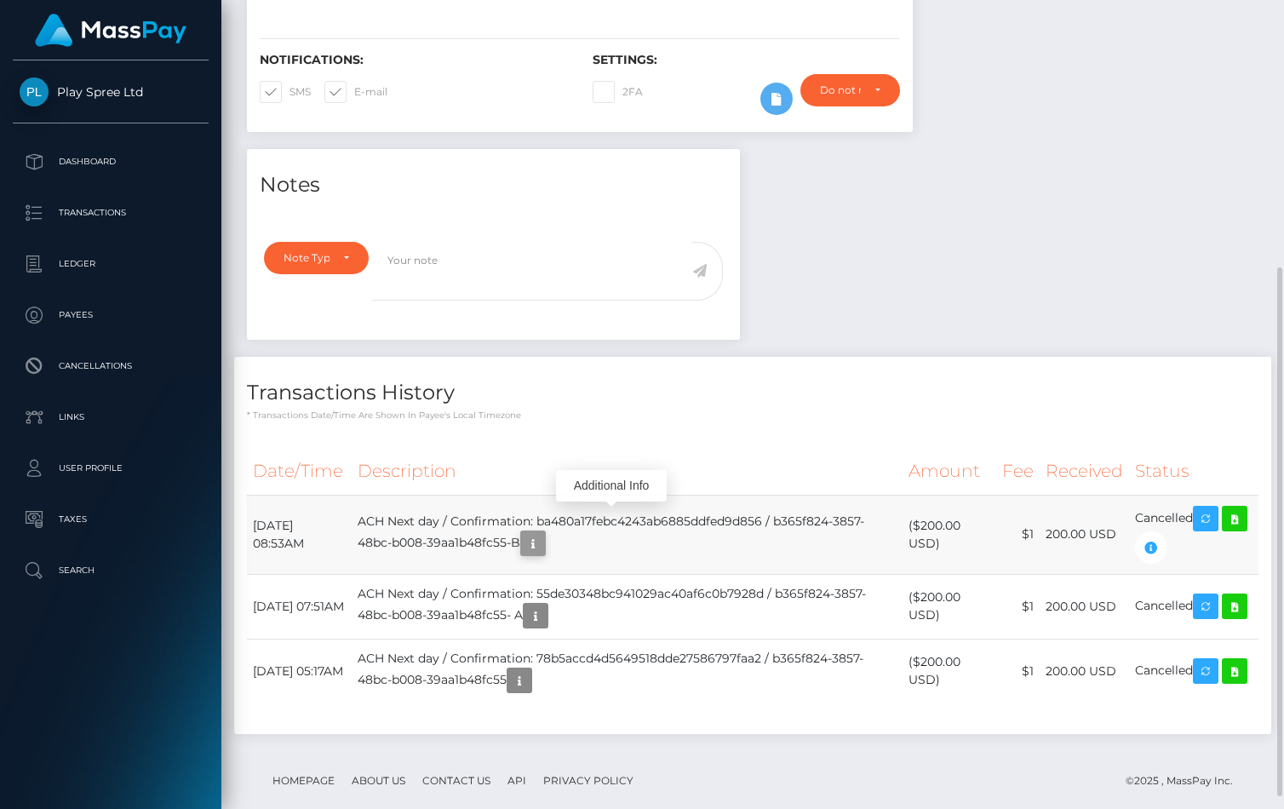
scroll to position [204, 320]
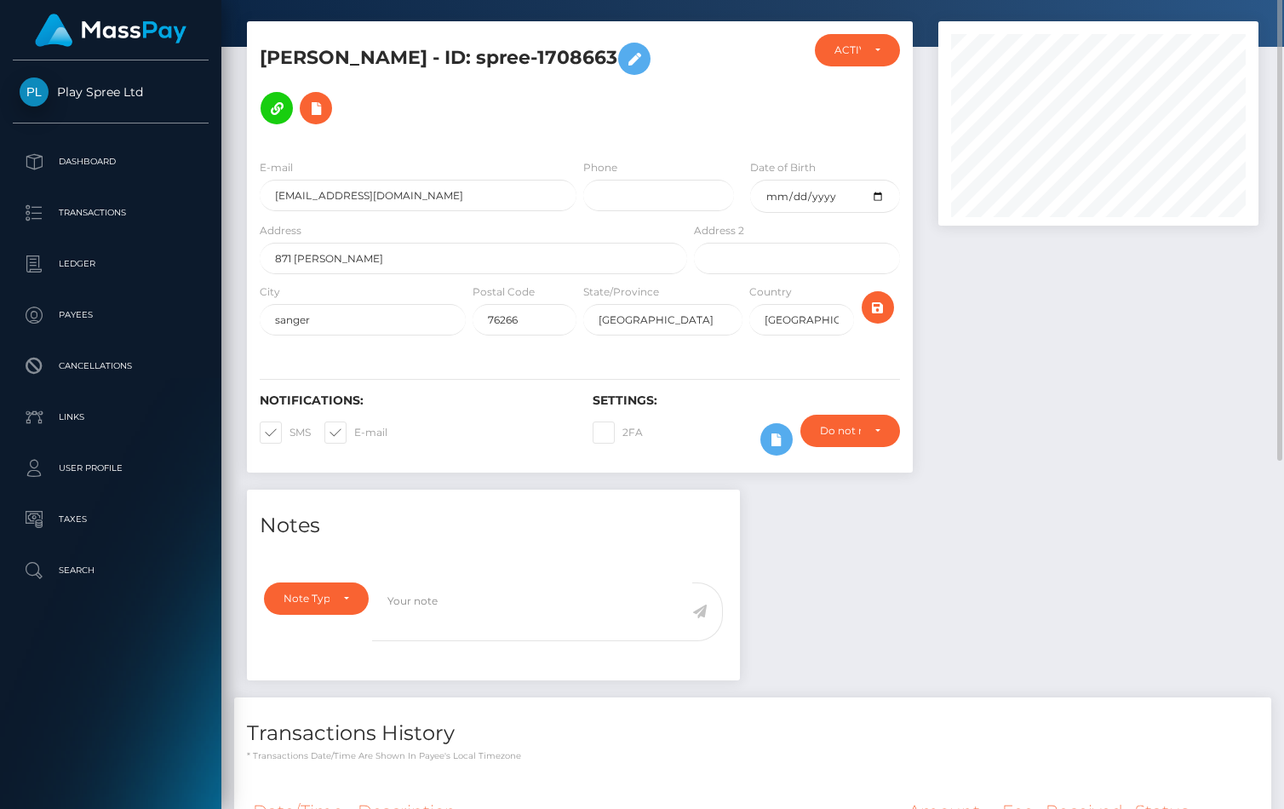
scroll to position [0, 0]
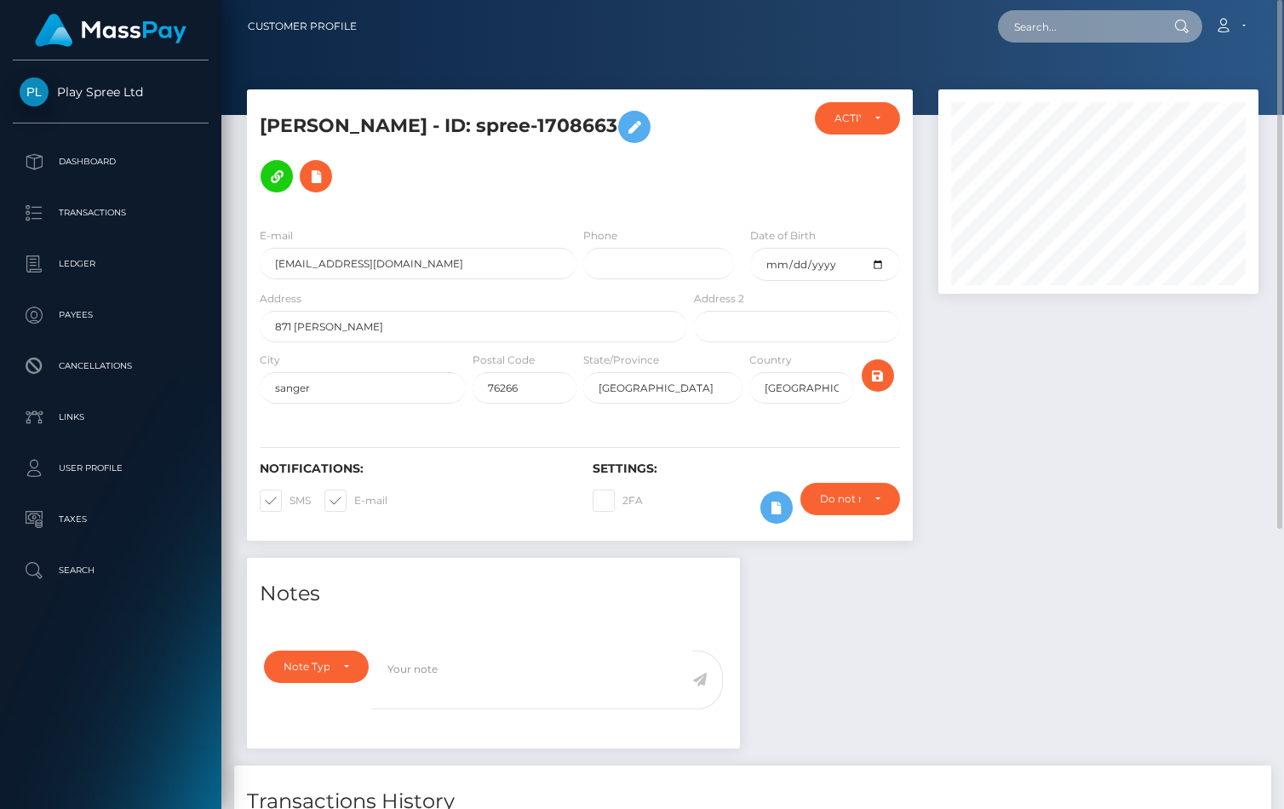
click at [1073, 17] on input "text" at bounding box center [1078, 26] width 160 height 32
paste input "1741691"
type input "1741691"
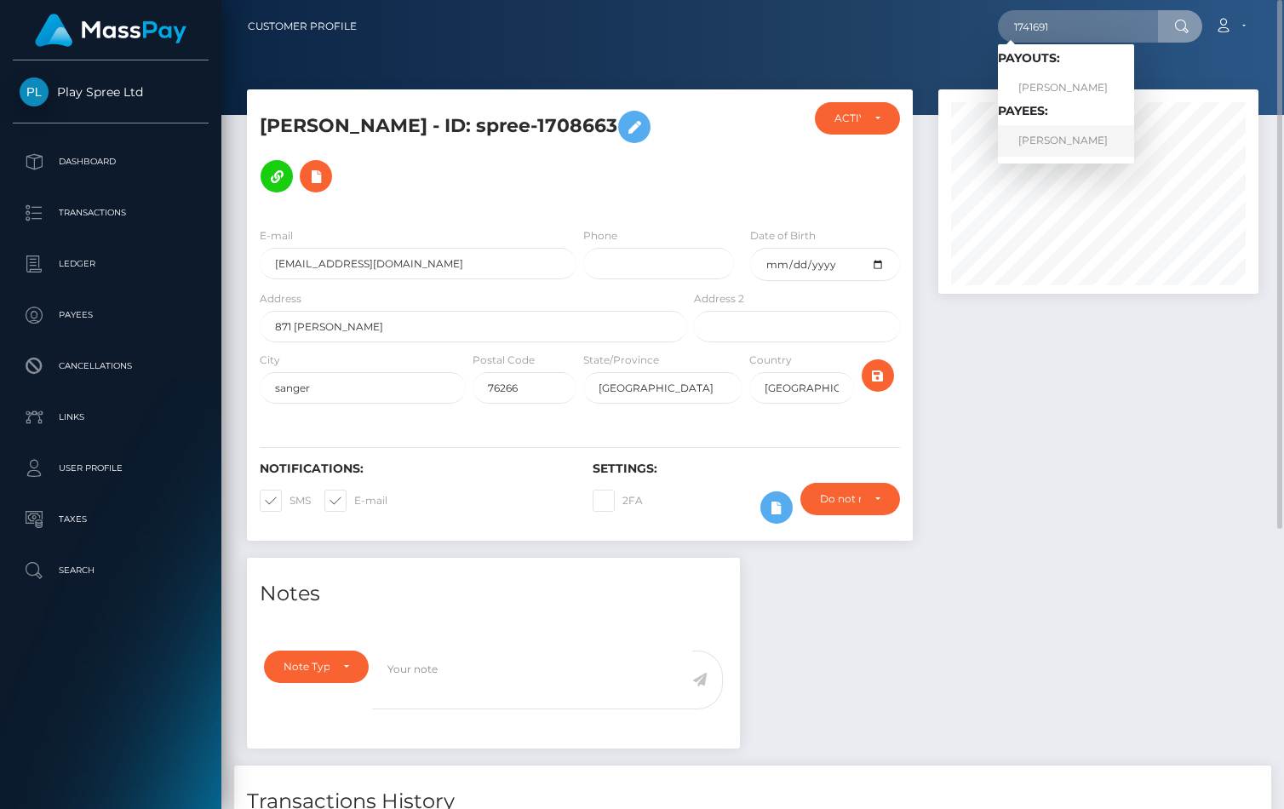
click at [1096, 134] on link "[PERSON_NAME]" at bounding box center [1066, 140] width 136 height 31
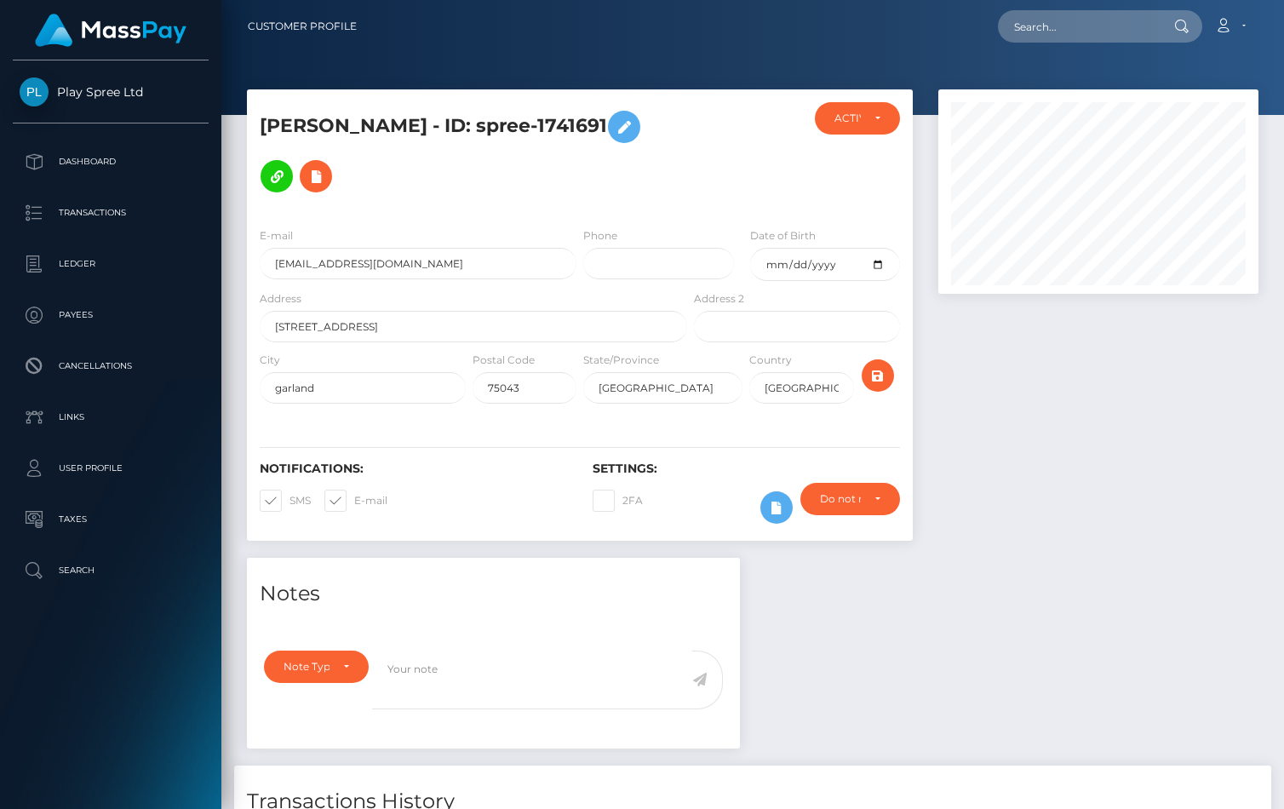
scroll to position [283, 0]
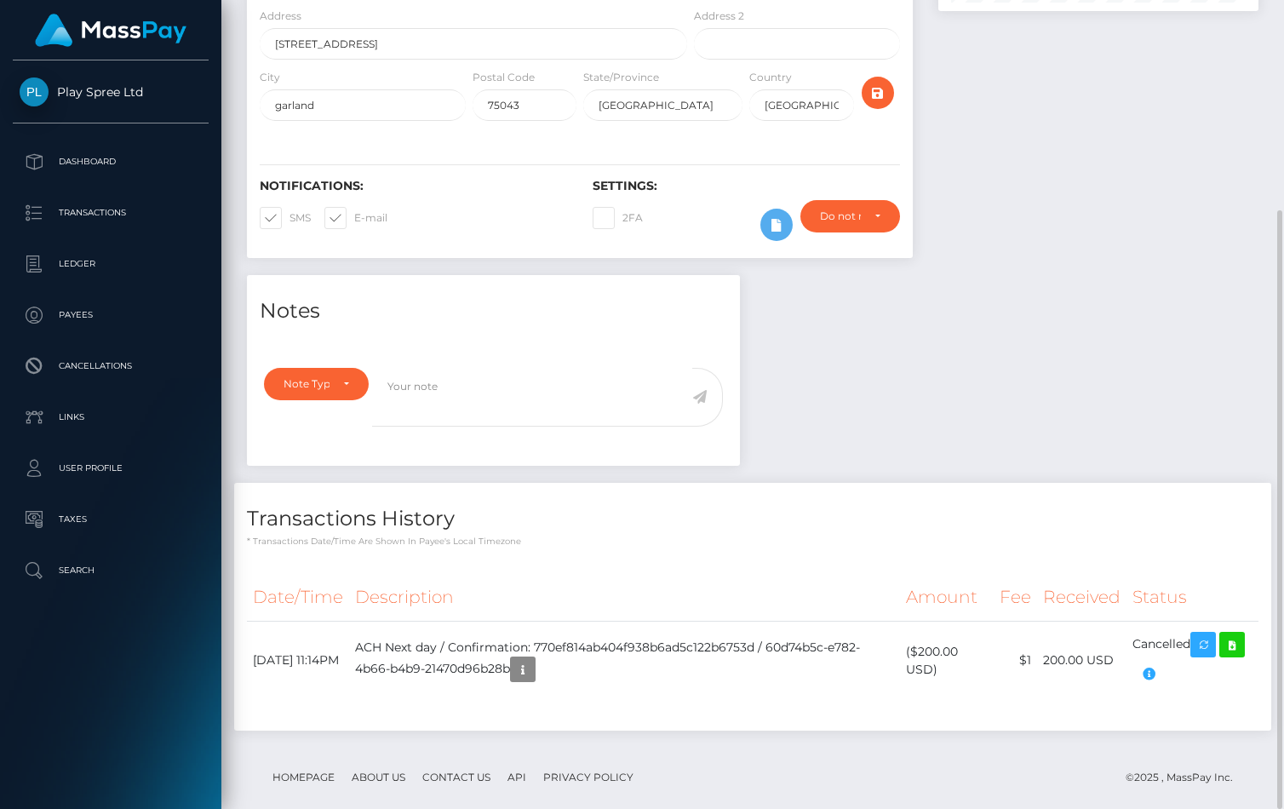
click at [1176, 77] on div at bounding box center [1098, 41] width 346 height 468
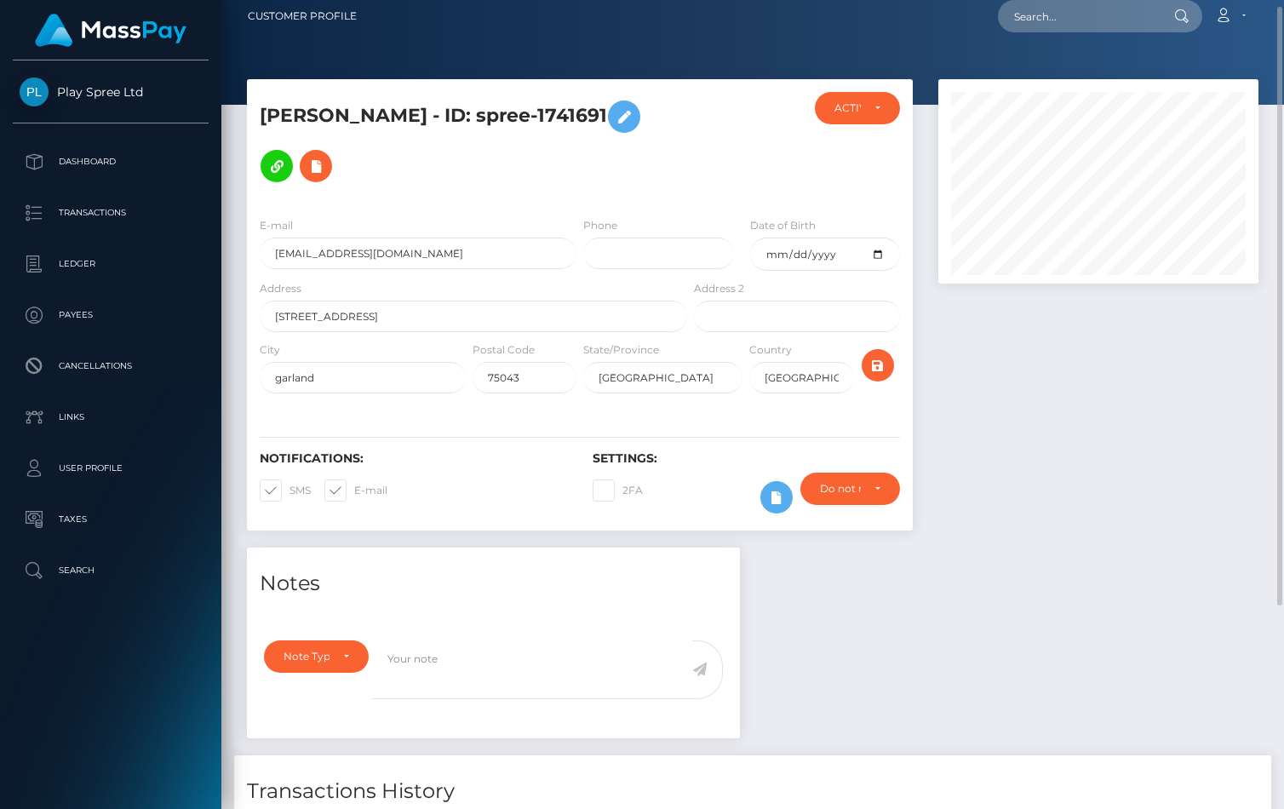
click at [635, 106] on h5 "ALEXIS ROSALES VALLE - ID: spree-1741691" at bounding box center [469, 141] width 418 height 99
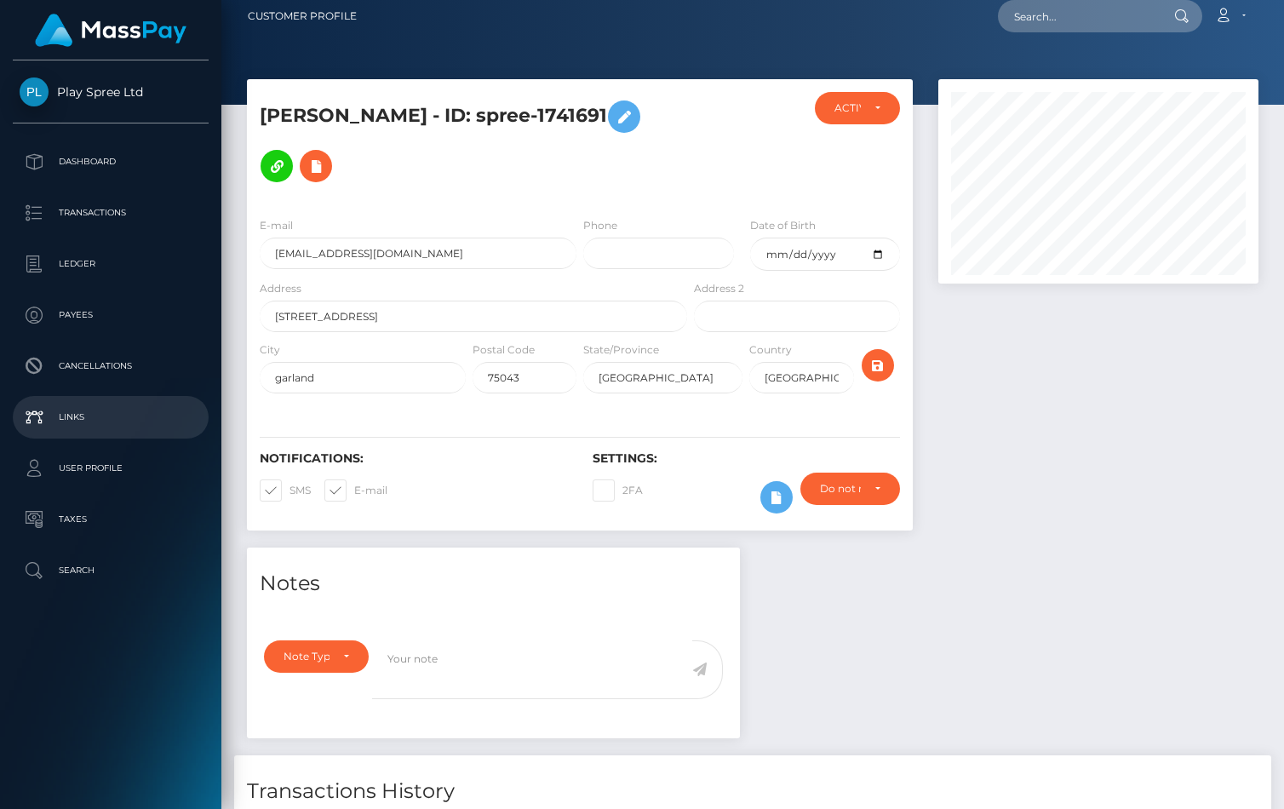
copy h5 "1741691"
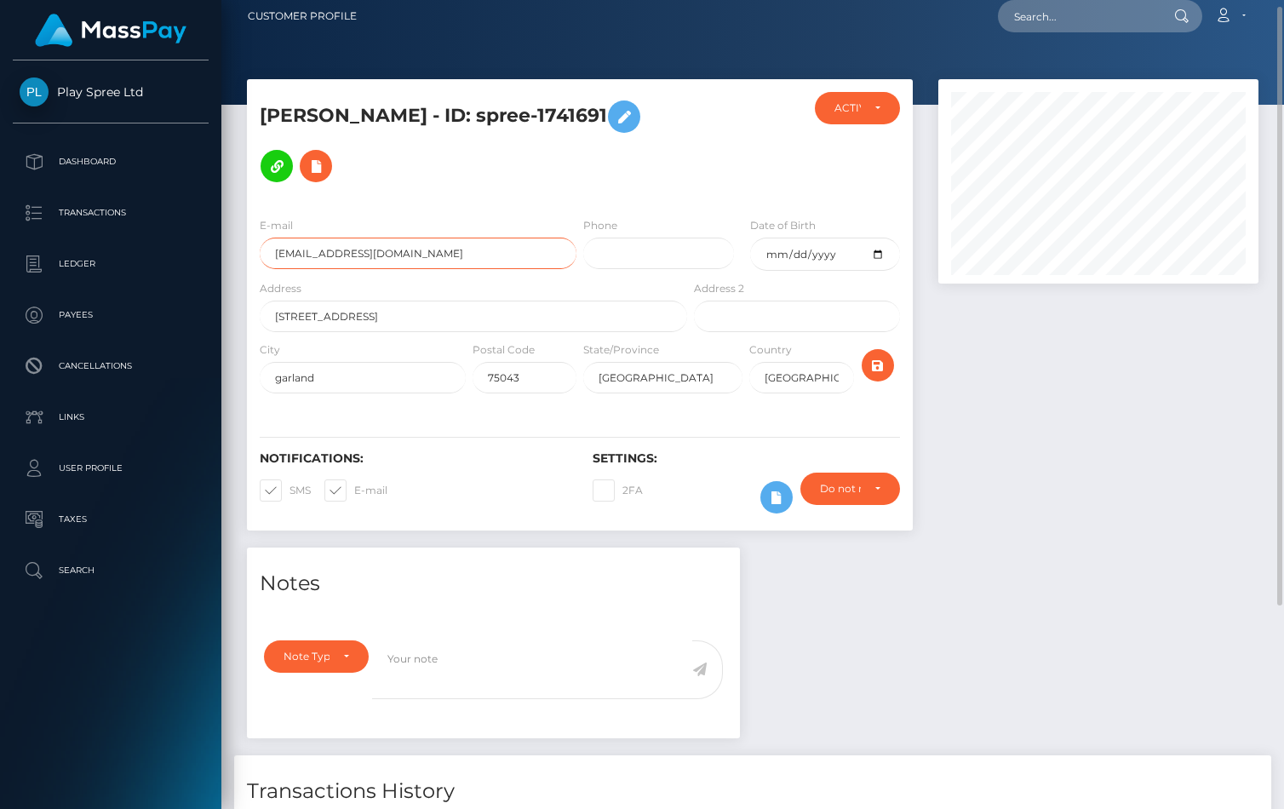
click at [329, 238] on input "ralexis134@yahoo.com" at bounding box center [418, 253] width 317 height 31
